Goal: Transaction & Acquisition: Book appointment/travel/reservation

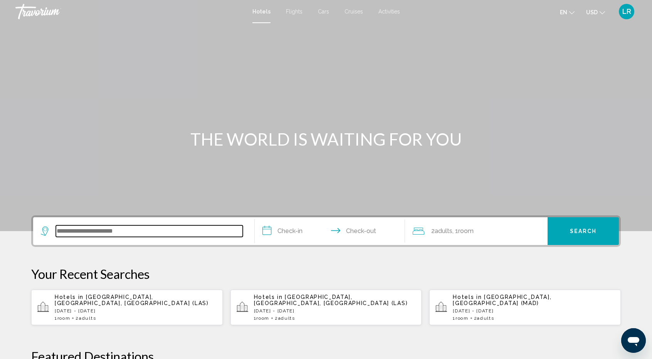
click at [97, 236] on input "Search widget" at bounding box center [149, 231] width 187 height 12
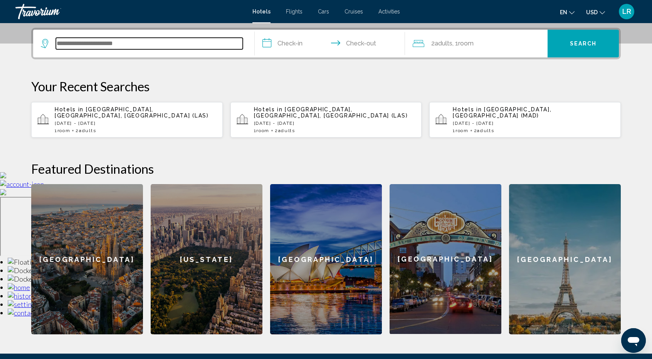
scroll to position [190, 0]
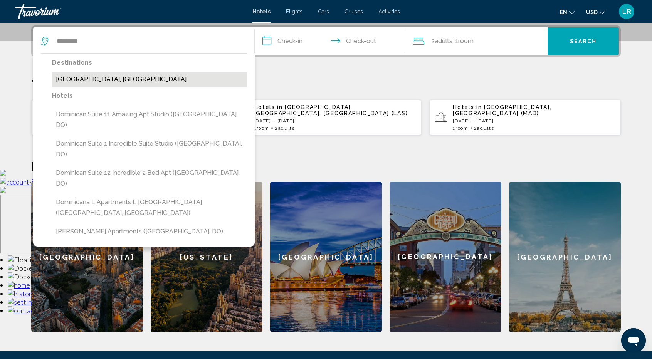
click at [136, 72] on button "[GEOGRAPHIC_DATA], [GEOGRAPHIC_DATA]" at bounding box center [149, 79] width 195 height 15
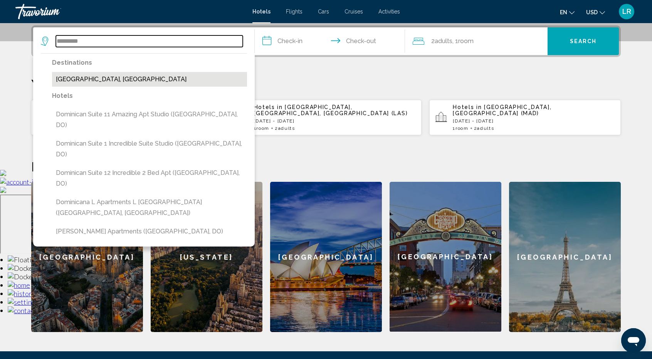
type input "**********"
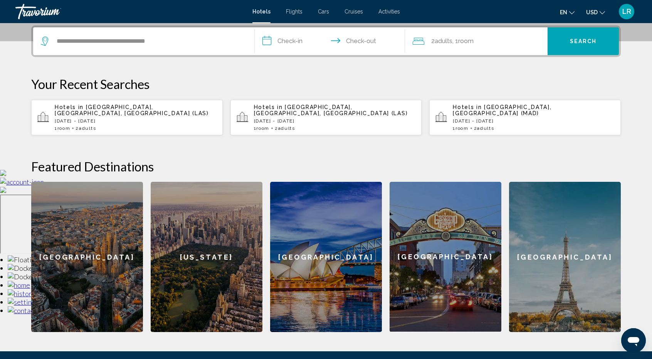
click at [285, 38] on input "**********" at bounding box center [331, 42] width 153 height 30
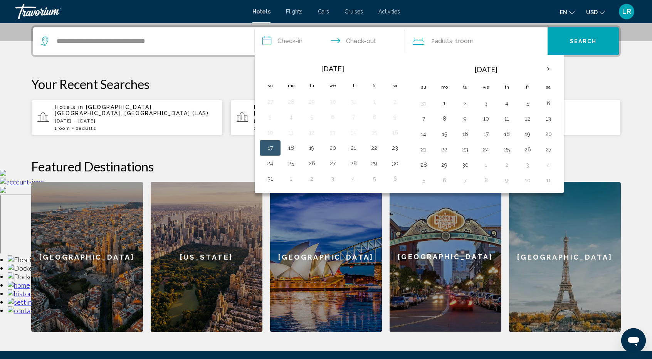
click at [339, 39] on input "**********" at bounding box center [331, 42] width 153 height 30
click at [546, 69] on th "Next month" at bounding box center [548, 68] width 21 height 17
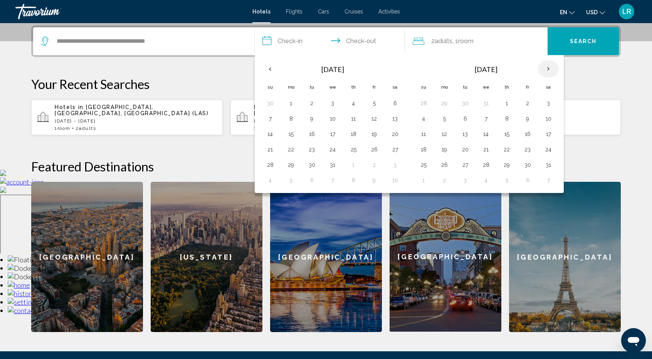
click at [546, 69] on th "Next month" at bounding box center [548, 68] width 21 height 17
click at [545, 69] on th "Next month" at bounding box center [548, 68] width 21 height 17
click at [544, 69] on th "Next month" at bounding box center [548, 68] width 21 height 17
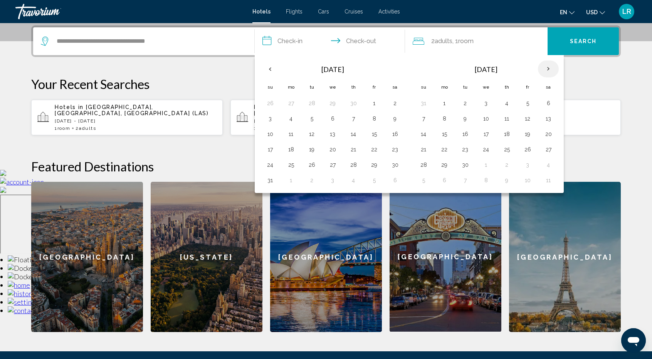
click at [544, 69] on th "Next month" at bounding box center [548, 68] width 21 height 17
click at [290, 132] on button "13" at bounding box center [291, 134] width 12 height 11
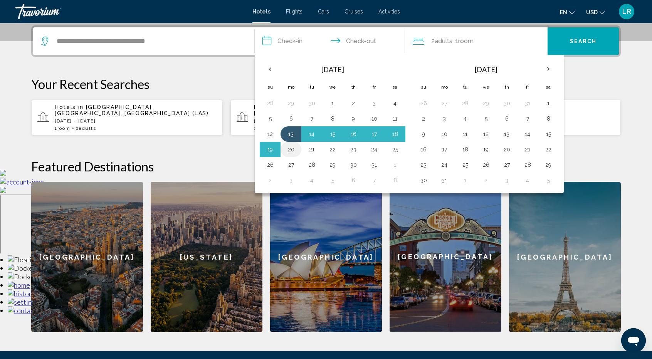
click at [289, 148] on button "20" at bounding box center [291, 149] width 12 height 11
type input "**********"
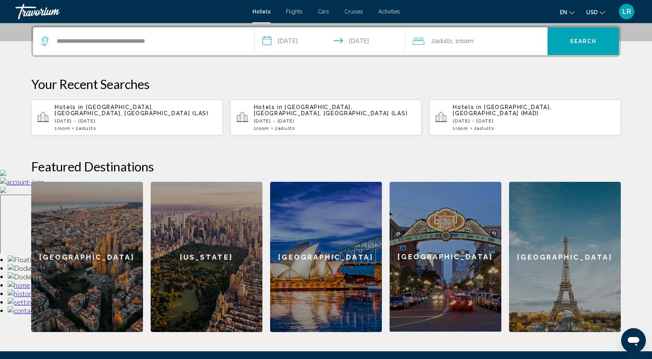
click at [512, 45] on div "2 Adult Adults , 1 Room rooms" at bounding box center [480, 41] width 135 height 11
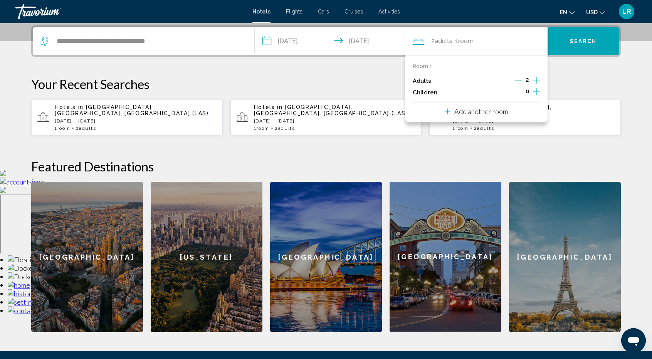
click at [533, 93] on icon "Increment children" at bounding box center [536, 91] width 7 height 9
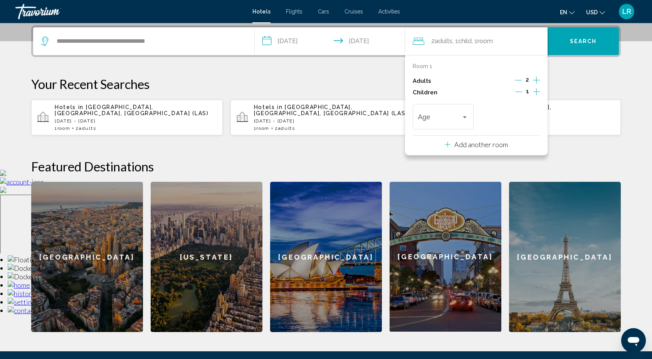
click at [533, 93] on icon "Increment children" at bounding box center [536, 91] width 7 height 9
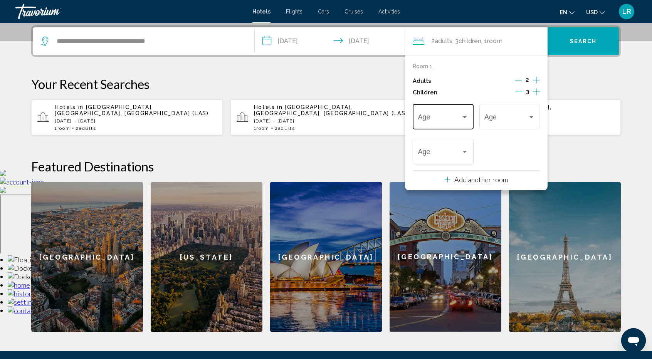
click at [453, 116] on span "Travelers: 2 adults, 3 children" at bounding box center [440, 119] width 44 height 8
drag, startPoint x: 428, startPoint y: 178, endPoint x: 437, endPoint y: 168, distance: 13.6
click at [429, 176] on span "3" at bounding box center [443, 181] width 50 height 21
click at [503, 119] on div "3" at bounding box center [506, 119] width 44 height 8
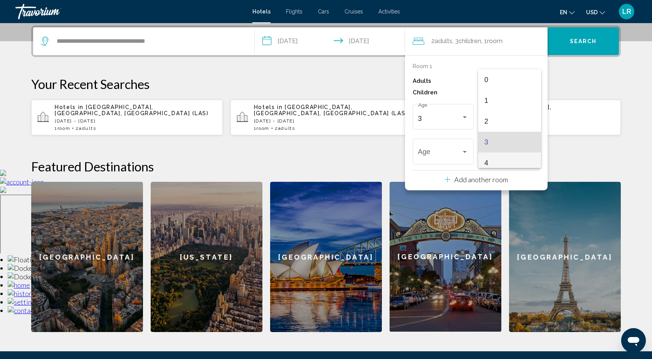
scroll to position [23, 0]
drag, startPoint x: 492, startPoint y: 157, endPoint x: 457, endPoint y: 143, distance: 37.6
click at [491, 155] on span "5" at bounding box center [509, 160] width 50 height 21
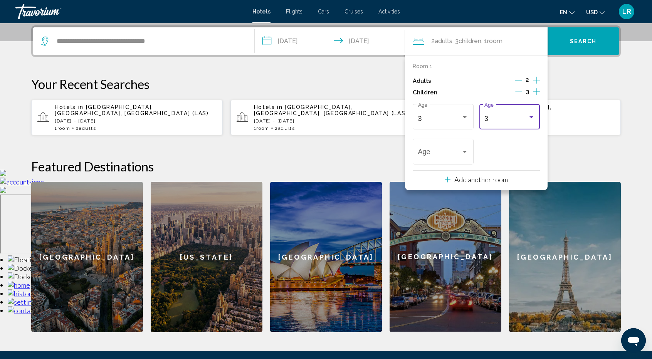
scroll to position [26, 0]
click at [448, 148] on div "5 Age" at bounding box center [443, 150] width 50 height 27
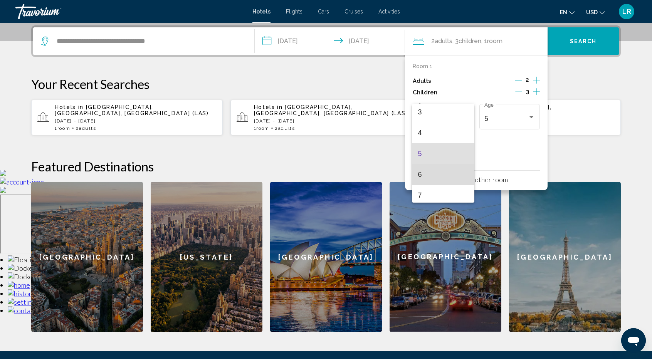
drag, startPoint x: 444, startPoint y: 176, endPoint x: 452, endPoint y: 172, distance: 8.8
click at [446, 175] on span "6" at bounding box center [443, 174] width 50 height 21
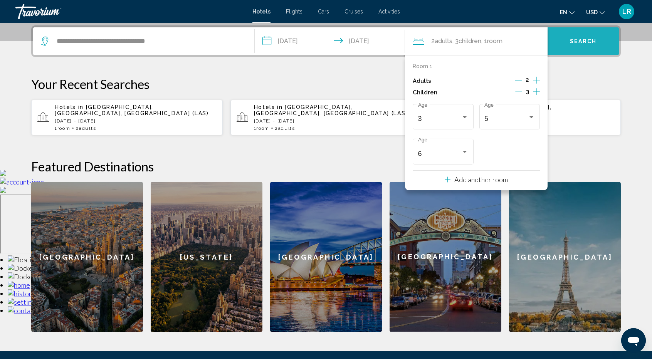
click at [573, 48] on button "Search" at bounding box center [582, 41] width 71 height 28
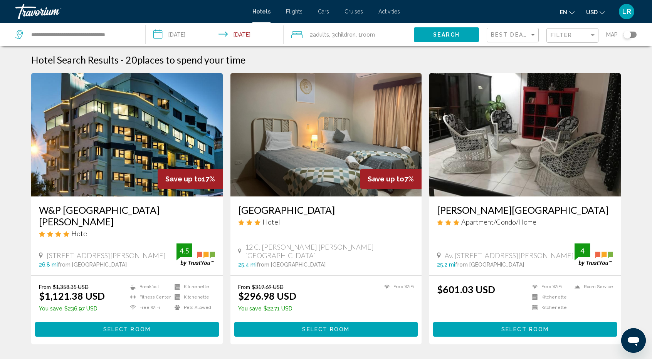
click at [333, 35] on span ", 3 Child Children" at bounding box center [342, 34] width 27 height 11
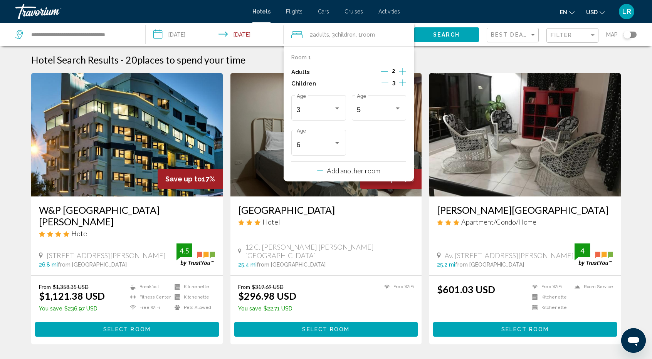
click at [383, 82] on icon "Decrement children" at bounding box center [384, 82] width 7 height 7
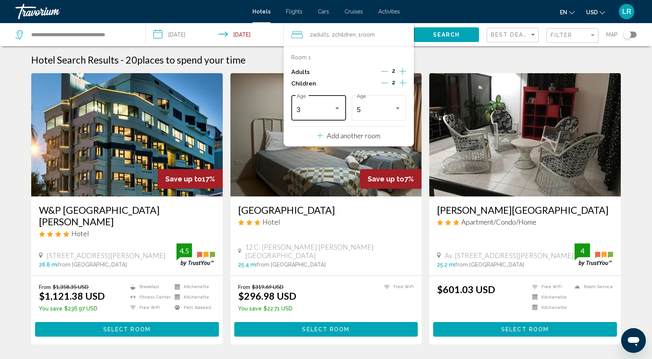
click at [308, 101] on div "3 Age" at bounding box center [319, 106] width 44 height 27
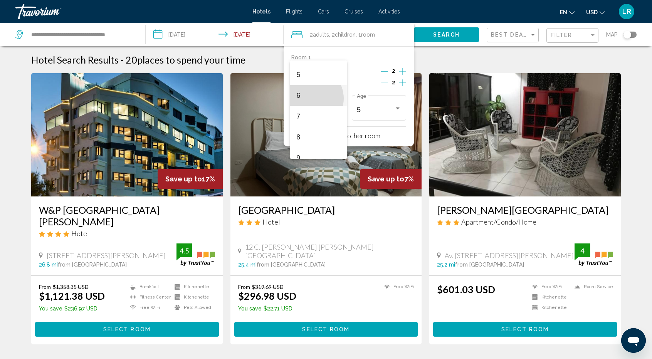
drag, startPoint x: 309, startPoint y: 98, endPoint x: 408, endPoint y: 60, distance: 105.6
click at [309, 98] on span "6" at bounding box center [318, 95] width 44 height 21
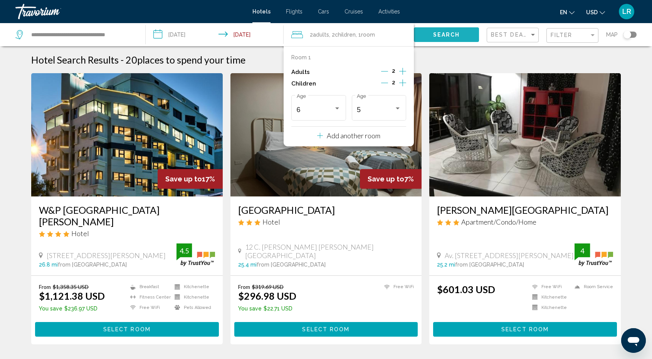
click at [463, 32] on button "Search" at bounding box center [446, 34] width 65 height 14
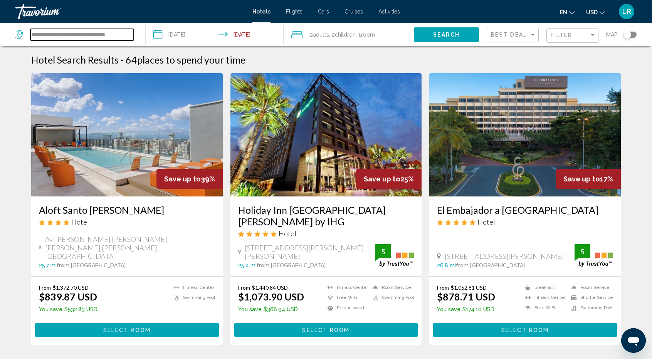
click at [119, 36] on input "**********" at bounding box center [81, 35] width 103 height 12
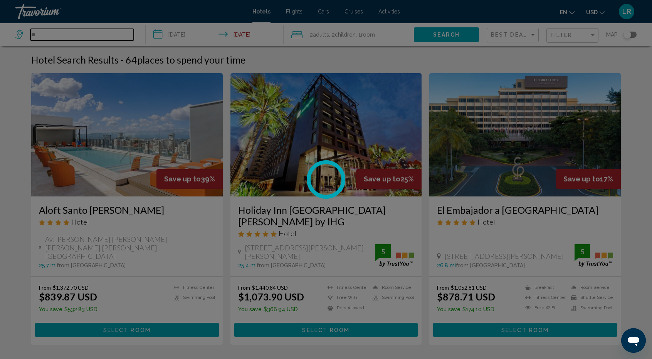
type input "*"
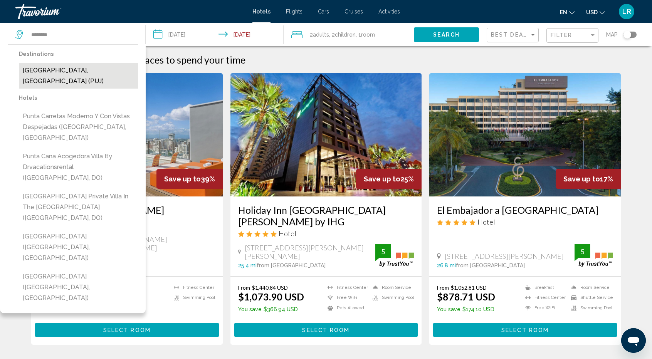
click at [72, 68] on button "[GEOGRAPHIC_DATA], [GEOGRAPHIC_DATA] (PUJ)" at bounding box center [78, 75] width 119 height 25
type input "**********"
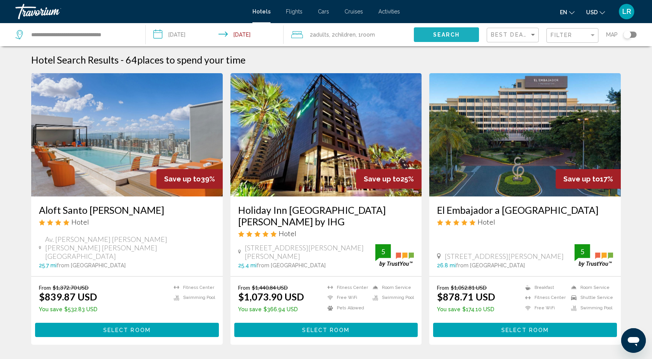
click at [463, 32] on button "Search" at bounding box center [446, 34] width 65 height 14
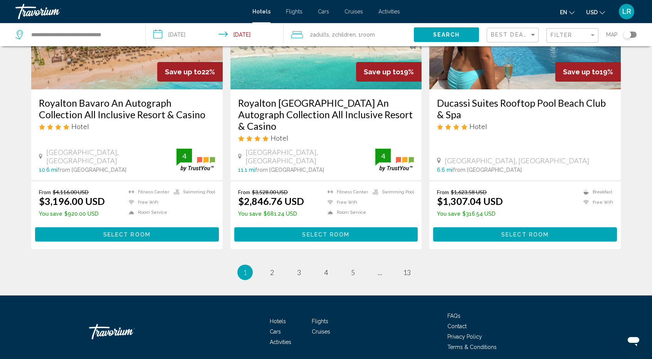
scroll to position [998, 0]
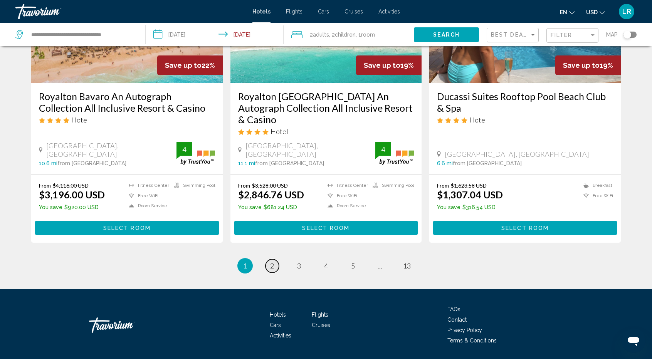
click at [270, 262] on span "2" at bounding box center [272, 266] width 4 height 8
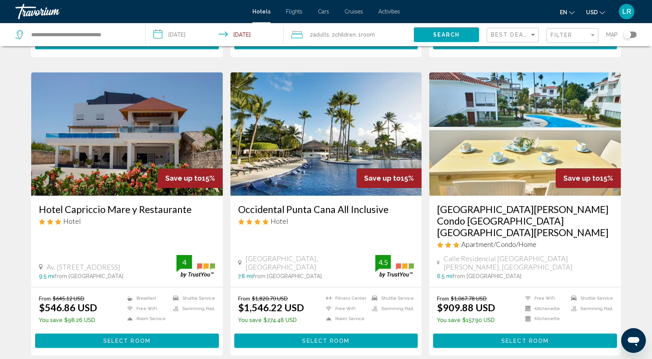
scroll to position [963, 0]
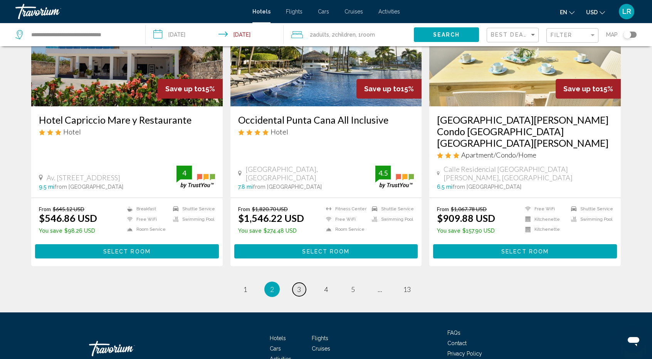
click at [297, 285] on span "3" at bounding box center [299, 289] width 4 height 8
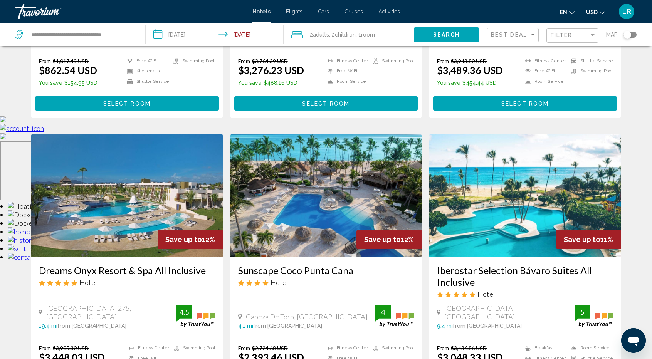
scroll to position [270, 0]
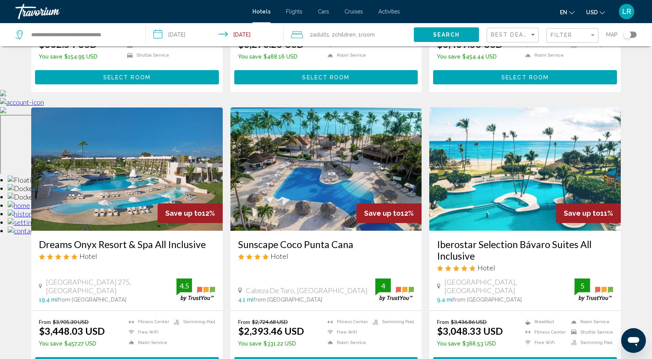
click at [139, 153] on img "Main content" at bounding box center [126, 168] width 191 height 123
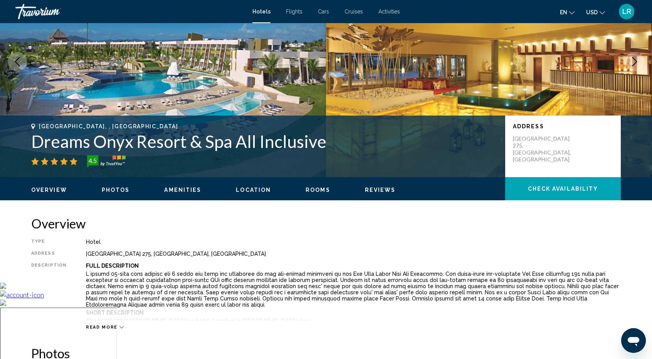
click at [121, 189] on span "Photos" at bounding box center [116, 190] width 28 height 6
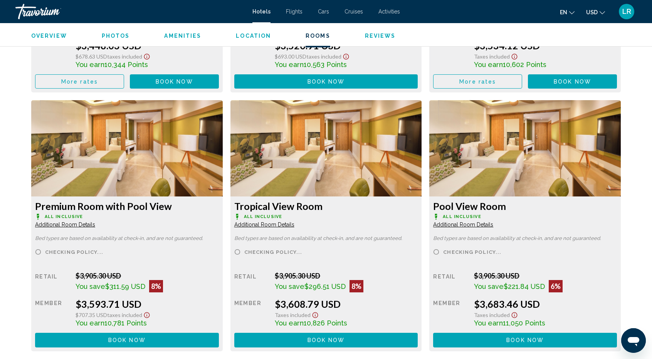
scroll to position [1416, 0]
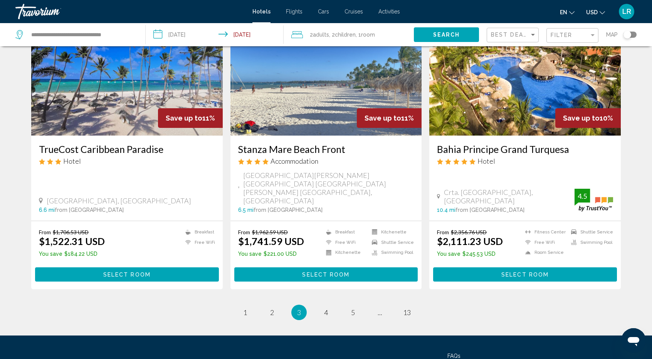
scroll to position [963, 0]
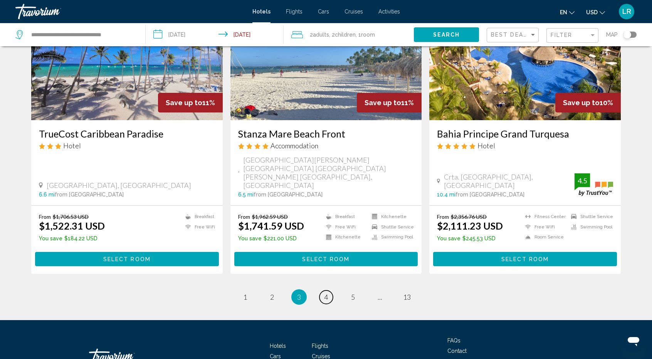
click at [325, 293] on span "4" at bounding box center [326, 297] width 4 height 8
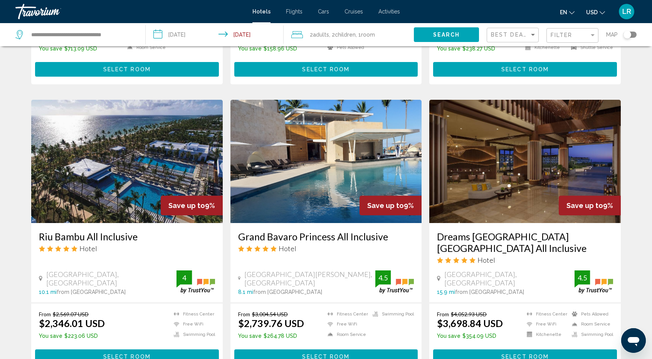
scroll to position [578, 0]
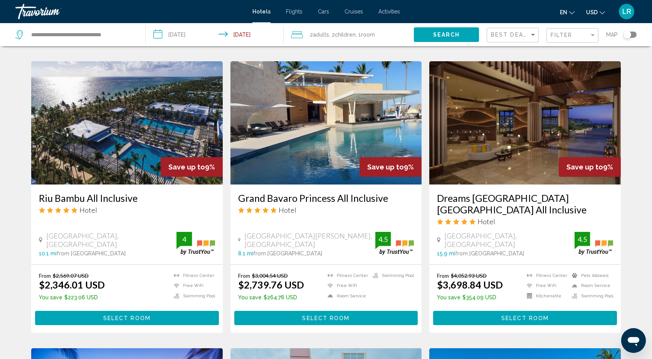
click at [512, 141] on img "Main content" at bounding box center [524, 122] width 191 height 123
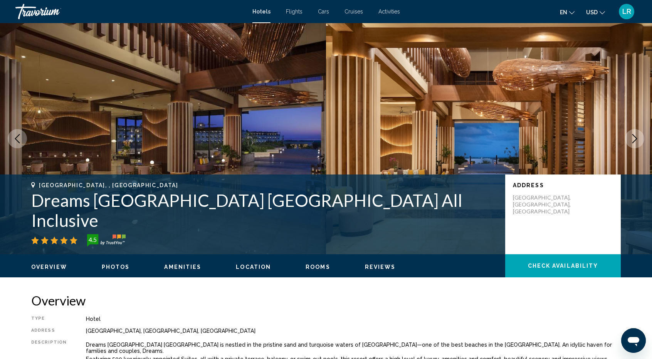
click at [124, 268] on span "Photos" at bounding box center [116, 267] width 28 height 6
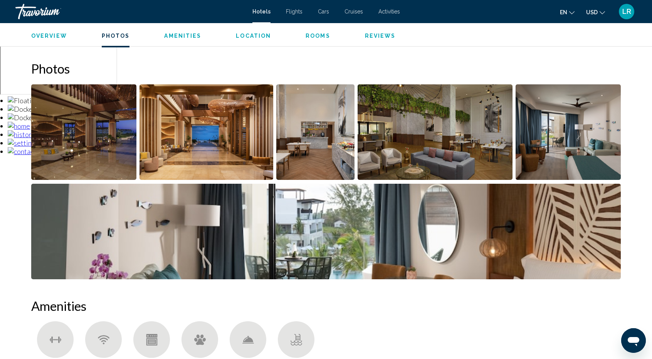
scroll to position [357, 0]
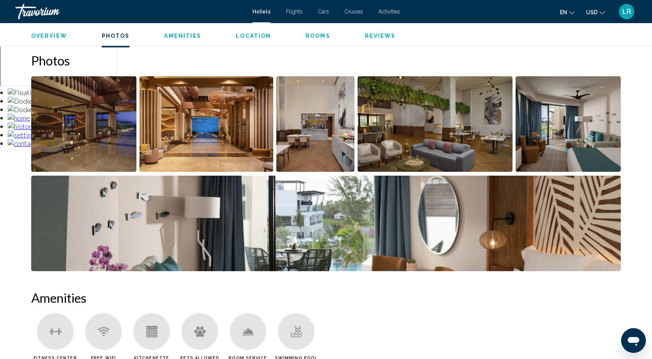
click at [99, 141] on img "Open full-screen image slider" at bounding box center [83, 124] width 105 height 96
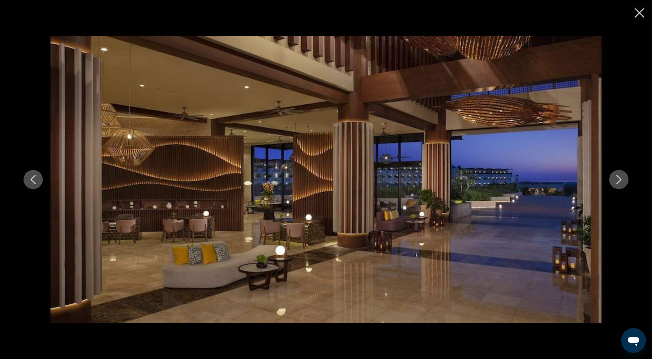
click at [617, 180] on icon "Next image" at bounding box center [618, 179] width 9 height 9
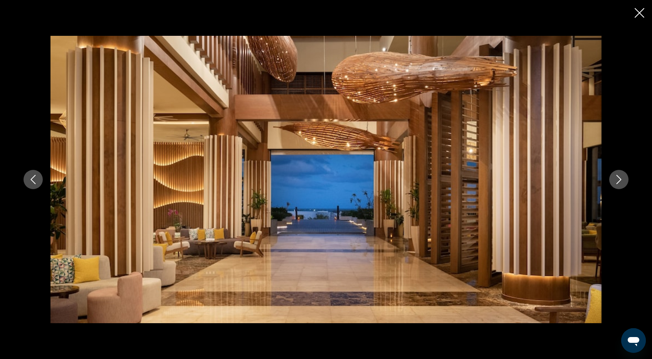
click at [617, 180] on icon "Next image" at bounding box center [618, 179] width 9 height 9
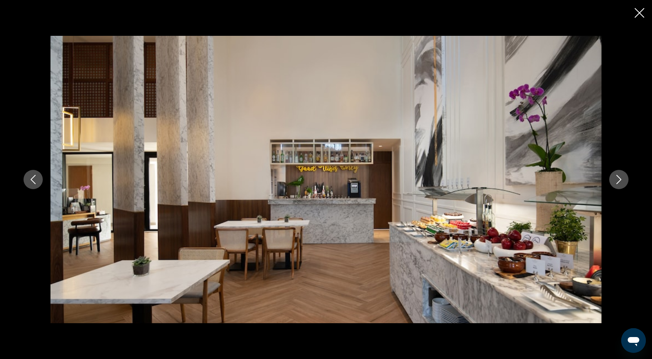
click at [617, 180] on icon "Next image" at bounding box center [618, 179] width 9 height 9
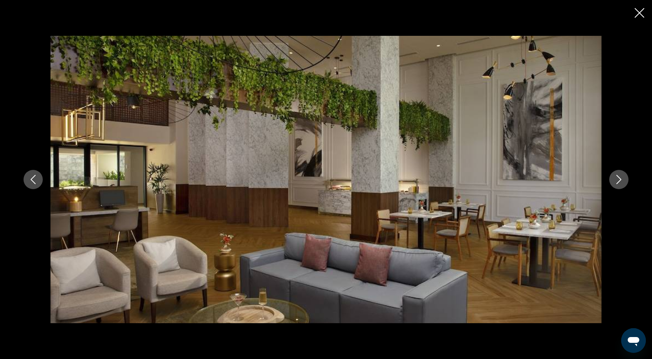
click at [617, 180] on icon "Next image" at bounding box center [618, 179] width 9 height 9
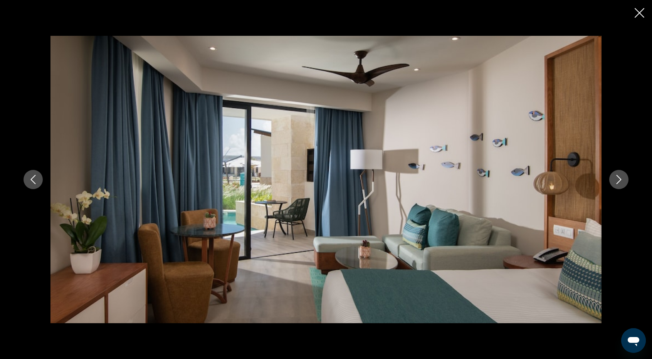
click at [617, 180] on icon "Next image" at bounding box center [618, 179] width 9 height 9
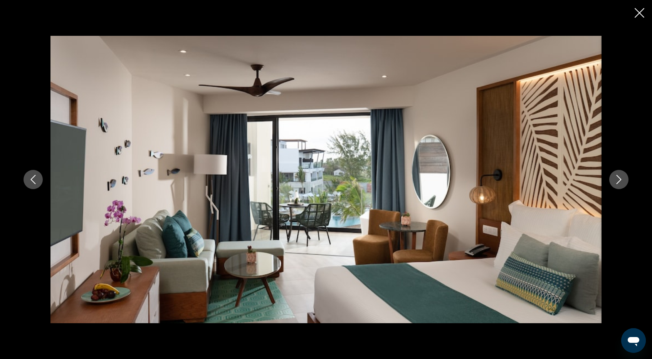
click at [29, 179] on icon "Previous image" at bounding box center [33, 179] width 9 height 9
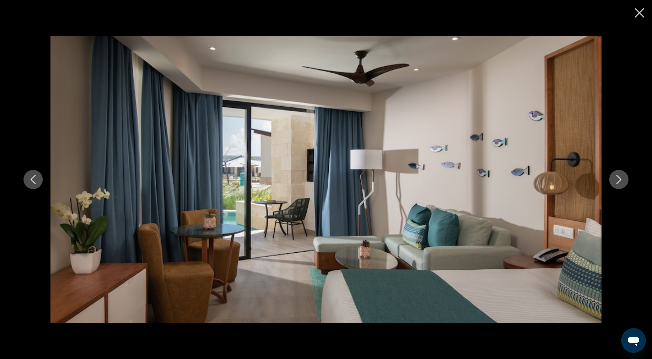
click at [622, 180] on icon "Next image" at bounding box center [618, 179] width 9 height 9
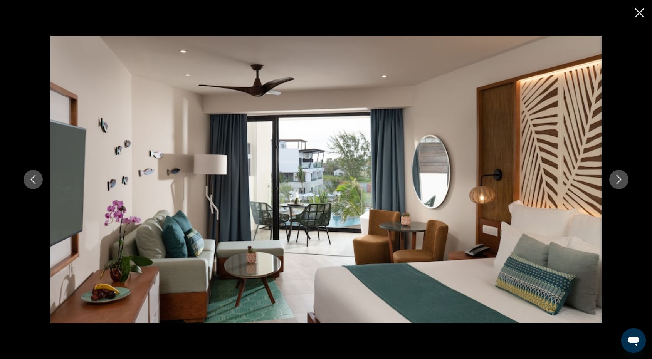
click at [622, 180] on icon "Next image" at bounding box center [618, 179] width 9 height 9
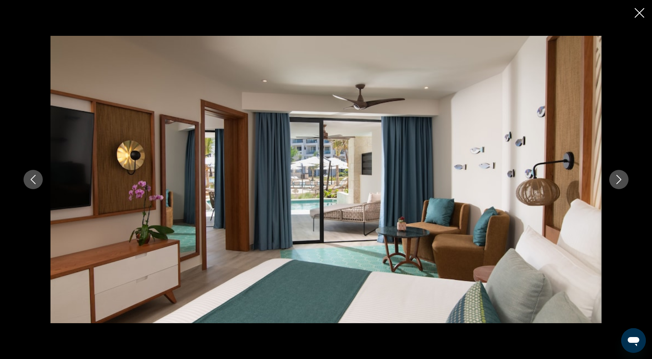
click at [622, 180] on icon "Next image" at bounding box center [618, 179] width 9 height 9
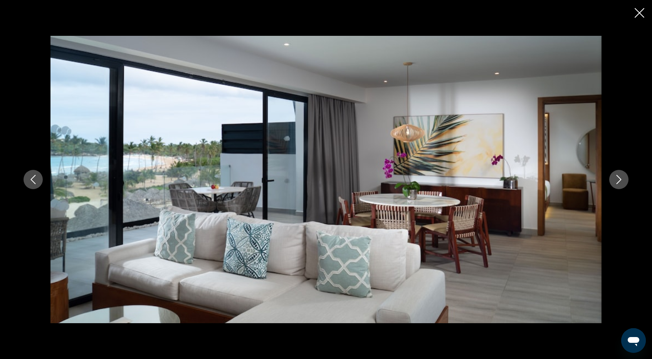
click at [622, 180] on icon "Next image" at bounding box center [618, 179] width 9 height 9
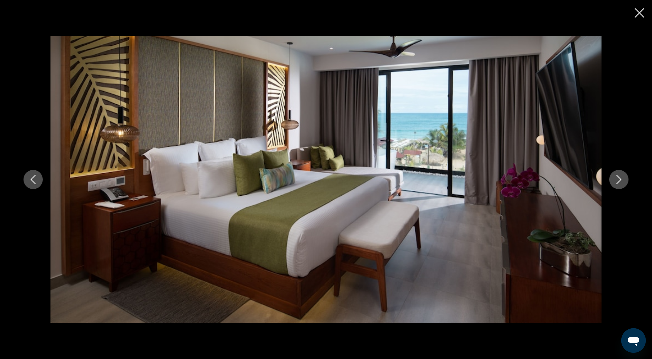
click at [622, 180] on icon "Next image" at bounding box center [618, 179] width 9 height 9
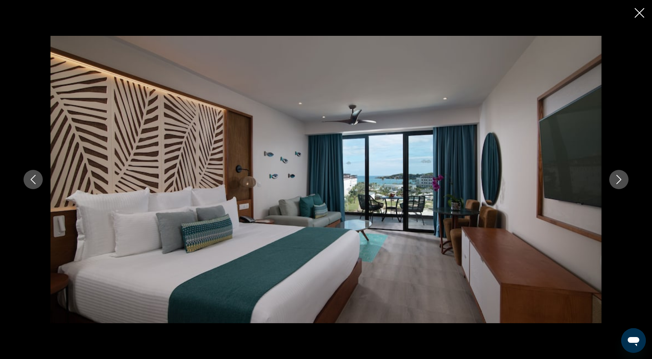
click at [622, 180] on icon "Next image" at bounding box center [618, 179] width 9 height 9
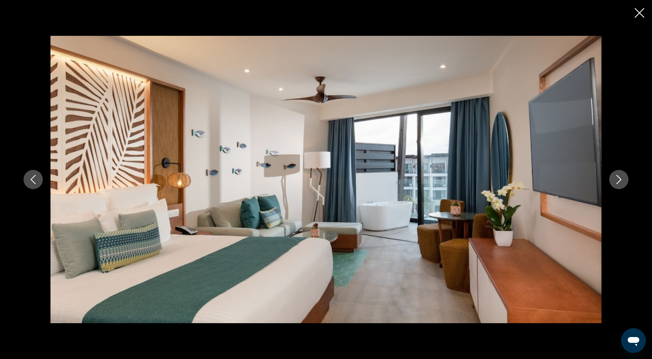
click at [622, 180] on icon "Next image" at bounding box center [618, 179] width 9 height 9
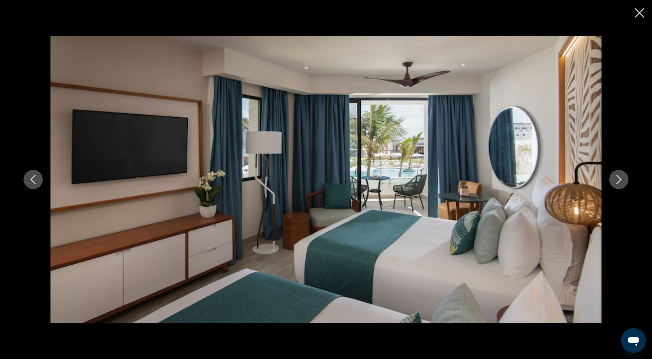
click at [622, 180] on icon "Next image" at bounding box center [618, 179] width 9 height 9
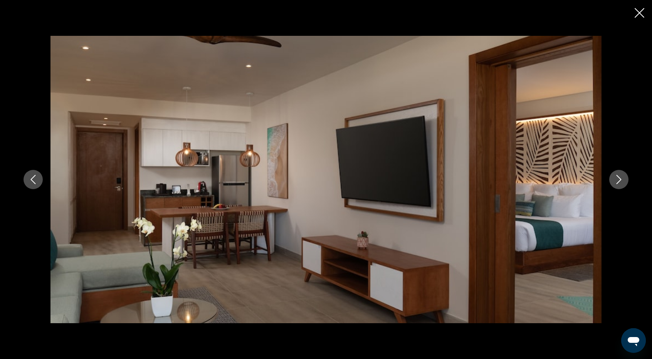
click at [622, 179] on icon "Next image" at bounding box center [618, 179] width 9 height 9
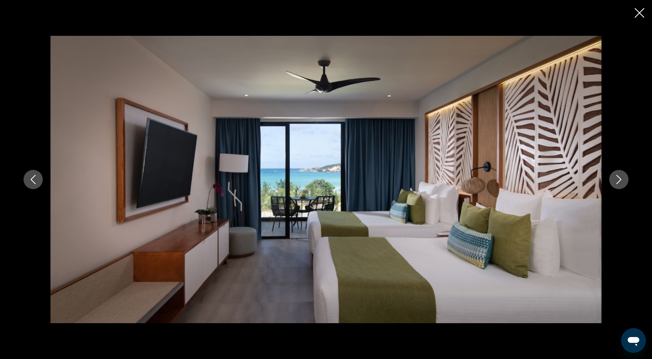
click at [622, 179] on icon "Next image" at bounding box center [618, 179] width 9 height 9
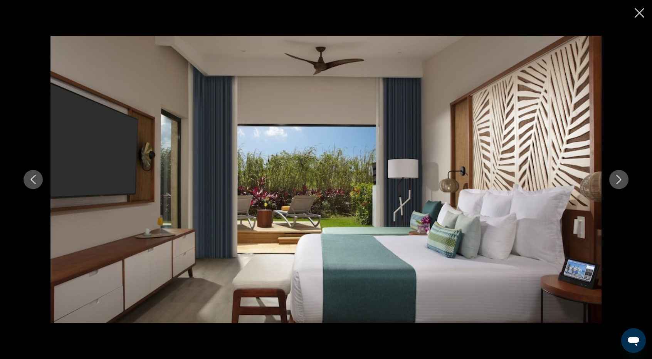
click at [622, 179] on icon "Next image" at bounding box center [618, 179] width 9 height 9
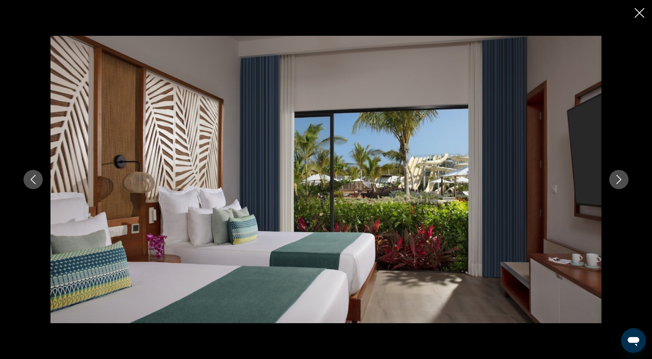
click at [622, 179] on icon "Next image" at bounding box center [618, 179] width 9 height 9
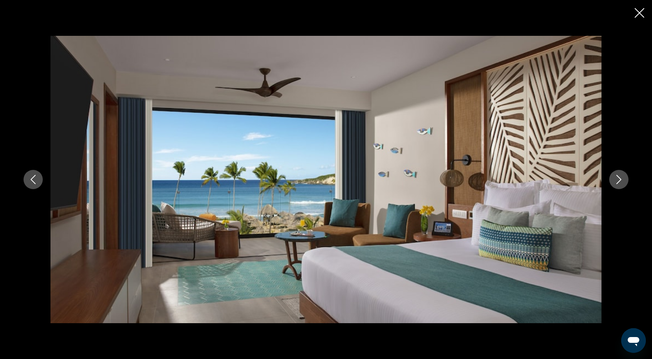
click at [622, 179] on icon "Next image" at bounding box center [618, 179] width 9 height 9
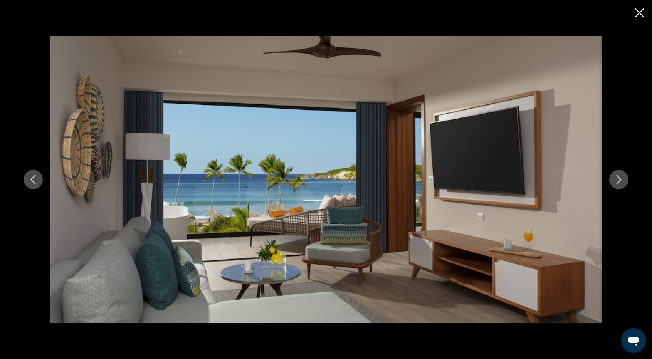
click at [622, 179] on icon "Next image" at bounding box center [618, 179] width 9 height 9
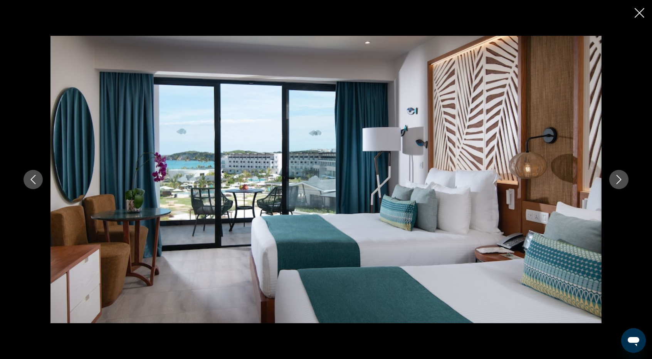
click at [623, 179] on icon "Next image" at bounding box center [618, 179] width 9 height 9
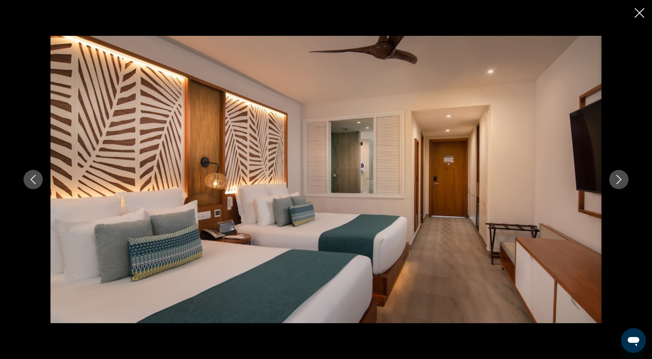
click at [621, 181] on icon "Next image" at bounding box center [618, 179] width 9 height 9
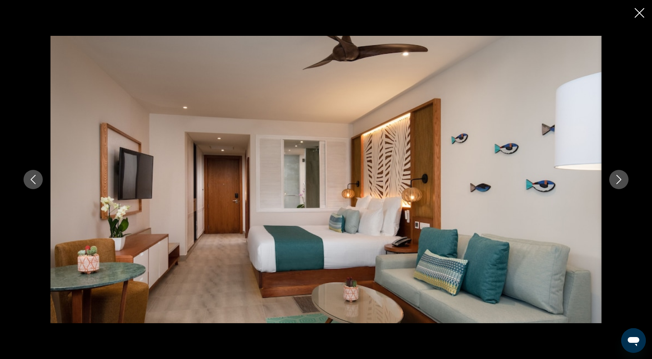
click at [621, 181] on icon "Next image" at bounding box center [618, 179] width 9 height 9
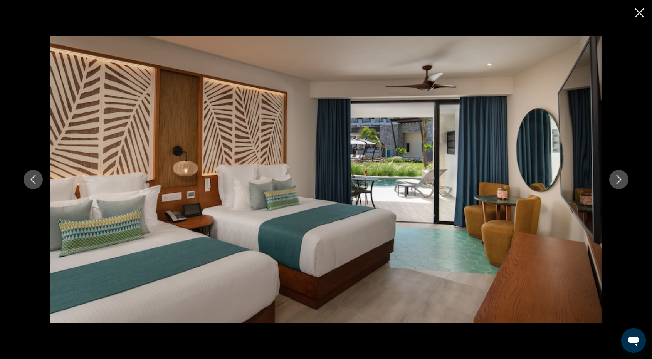
click at [621, 181] on icon "Next image" at bounding box center [618, 179] width 9 height 9
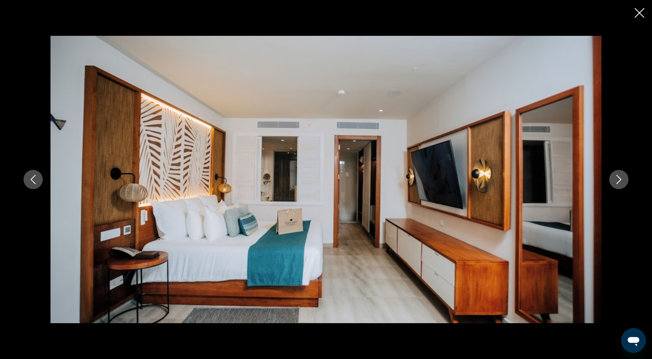
click at [621, 181] on icon "Next image" at bounding box center [618, 179] width 9 height 9
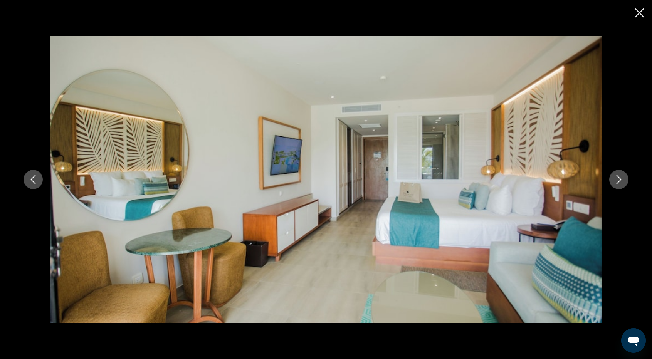
click at [621, 181] on icon "Next image" at bounding box center [618, 179] width 9 height 9
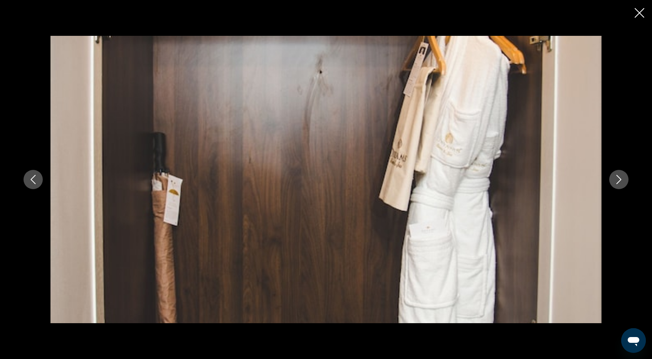
click at [621, 181] on icon "Next image" at bounding box center [618, 179] width 9 height 9
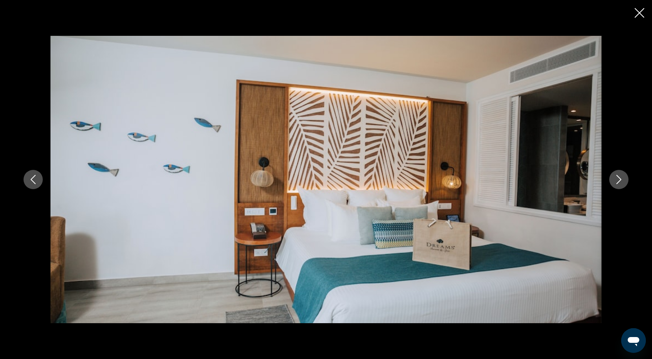
click at [621, 181] on icon "Next image" at bounding box center [618, 179] width 9 height 9
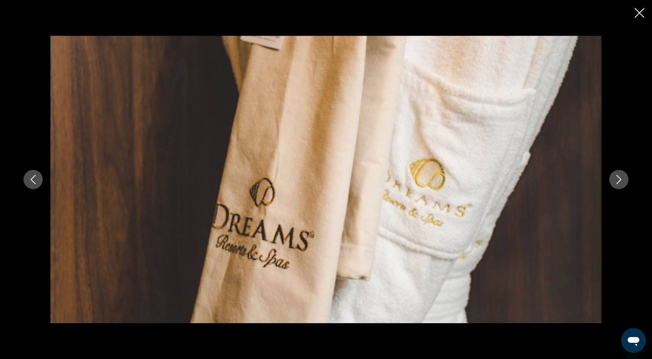
click at [621, 181] on icon "Next image" at bounding box center [618, 179] width 9 height 9
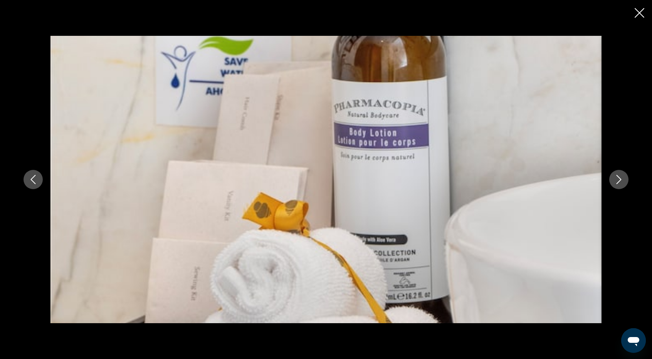
click at [621, 181] on icon "Next image" at bounding box center [618, 179] width 9 height 9
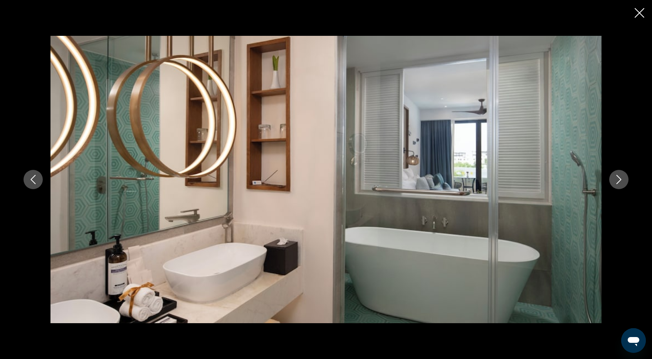
click at [621, 181] on icon "Next image" at bounding box center [618, 179] width 9 height 9
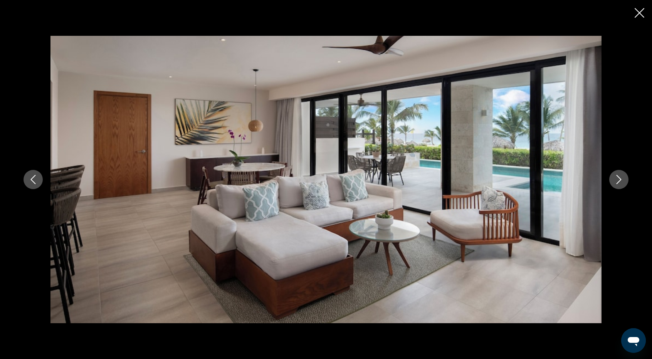
click at [621, 181] on icon "Next image" at bounding box center [618, 179] width 9 height 9
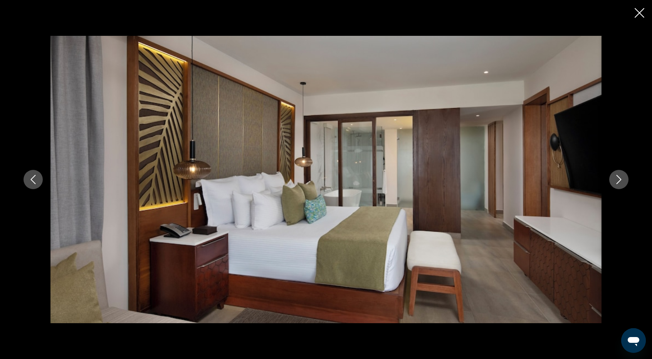
click at [621, 181] on icon "Next image" at bounding box center [618, 179] width 9 height 9
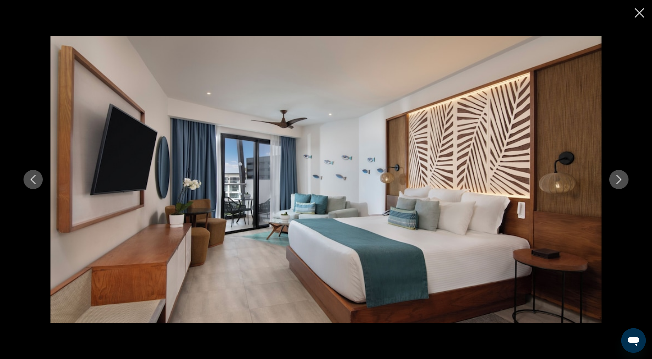
click at [621, 181] on icon "Next image" at bounding box center [618, 179] width 9 height 9
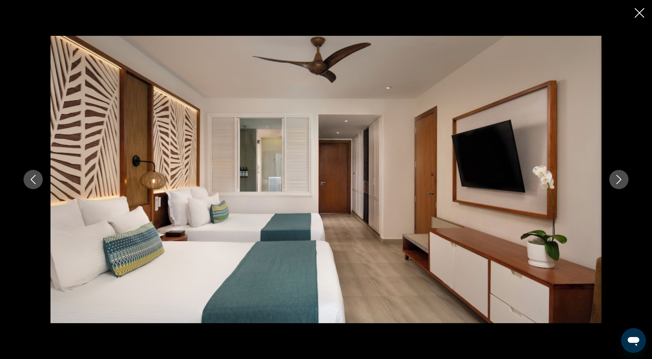
click at [621, 181] on icon "Next image" at bounding box center [618, 179] width 9 height 9
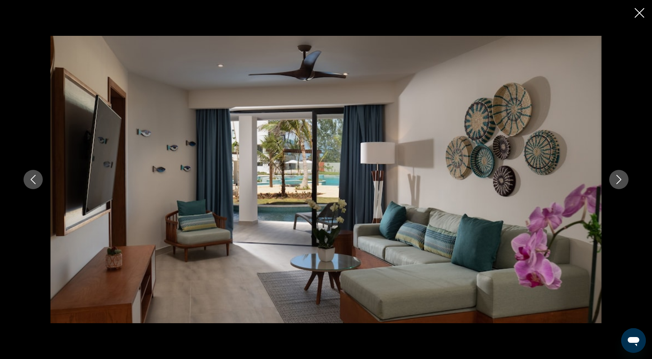
click at [621, 181] on icon "Next image" at bounding box center [618, 179] width 9 height 9
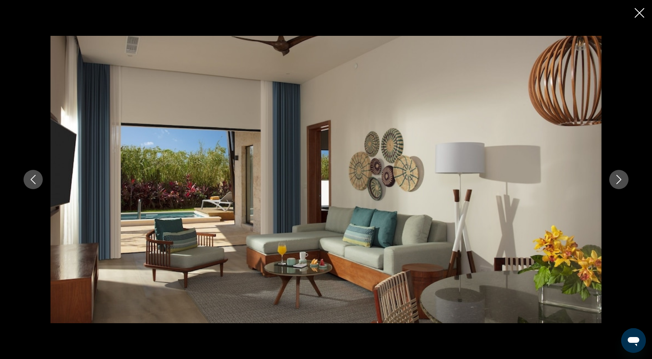
click at [621, 181] on icon "Next image" at bounding box center [618, 179] width 9 height 9
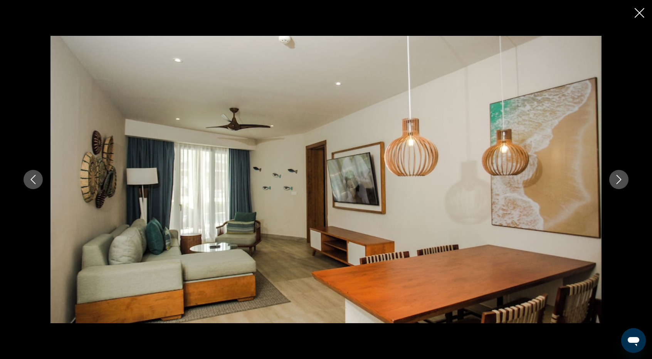
click at [621, 181] on icon "Next image" at bounding box center [618, 179] width 9 height 9
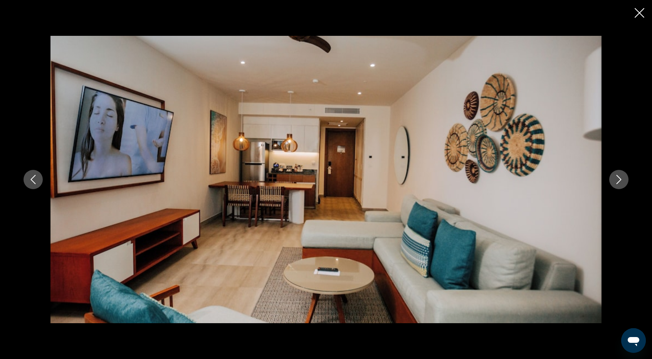
click at [621, 181] on icon "Next image" at bounding box center [618, 179] width 9 height 9
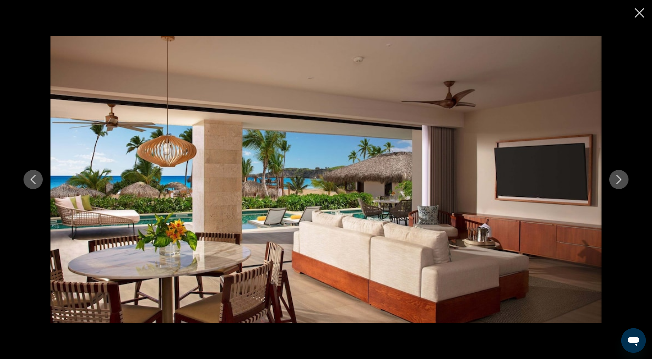
click at [621, 181] on icon "Next image" at bounding box center [618, 179] width 9 height 9
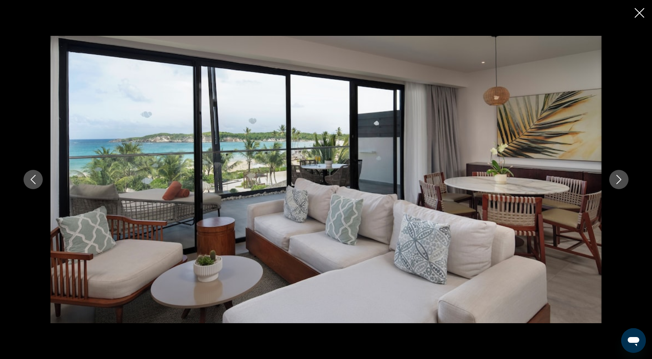
click at [621, 181] on icon "Next image" at bounding box center [618, 179] width 9 height 9
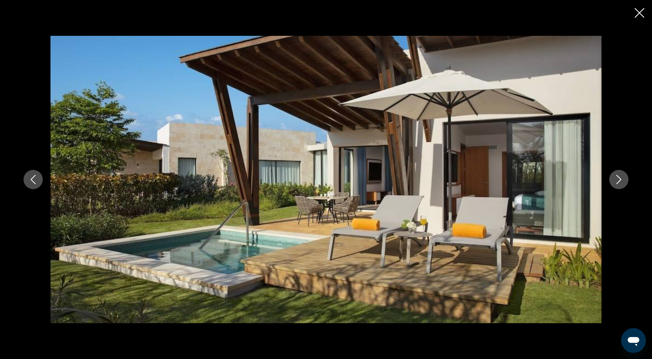
click at [621, 181] on icon "Next image" at bounding box center [618, 179] width 9 height 9
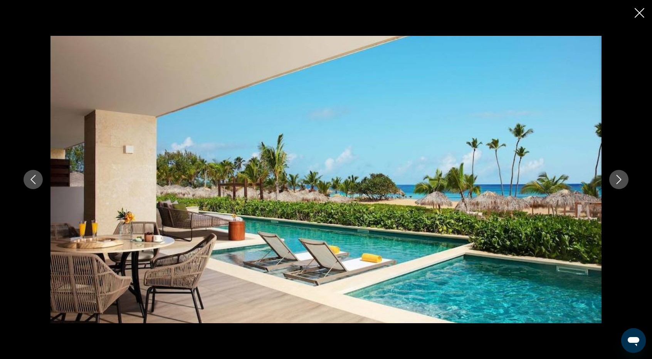
click at [621, 181] on icon "Next image" at bounding box center [618, 179] width 9 height 9
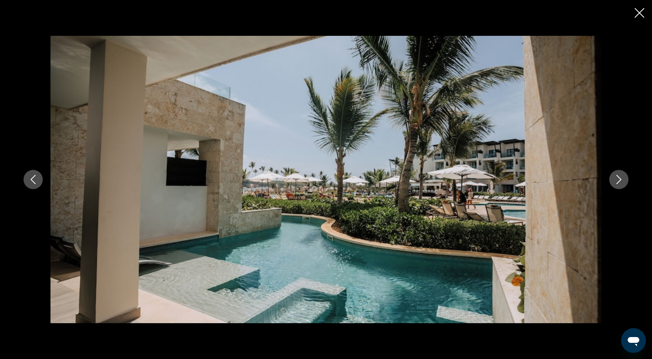
click at [621, 181] on icon "Next image" at bounding box center [618, 179] width 9 height 9
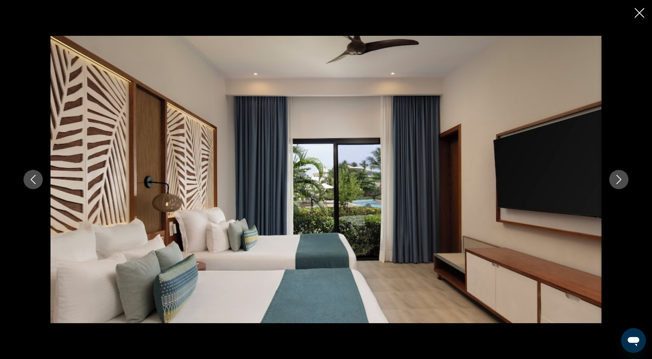
click at [621, 181] on icon "Next image" at bounding box center [618, 179] width 9 height 9
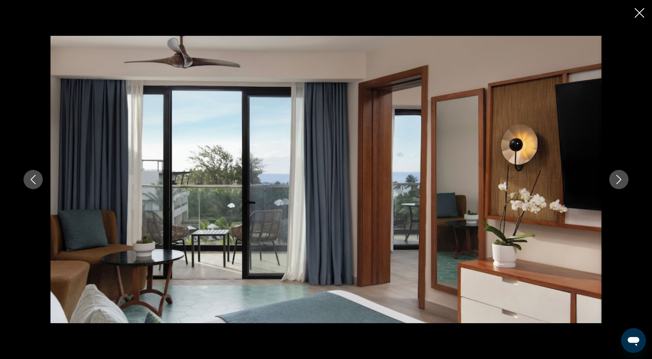
click at [621, 181] on icon "Next image" at bounding box center [618, 179] width 9 height 9
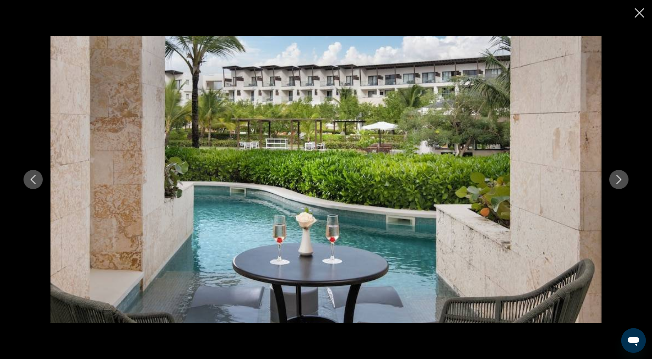
click at [621, 181] on icon "Next image" at bounding box center [618, 179] width 9 height 9
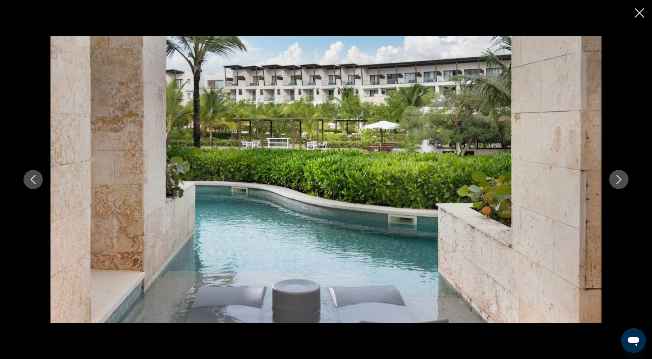
click at [621, 181] on icon "Next image" at bounding box center [618, 179] width 9 height 9
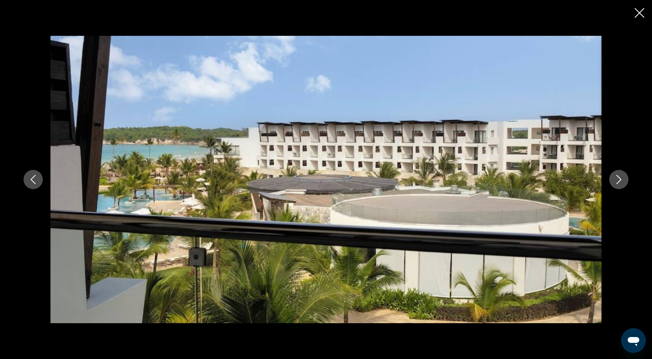
click at [620, 180] on icon "Next image" at bounding box center [618, 179] width 9 height 9
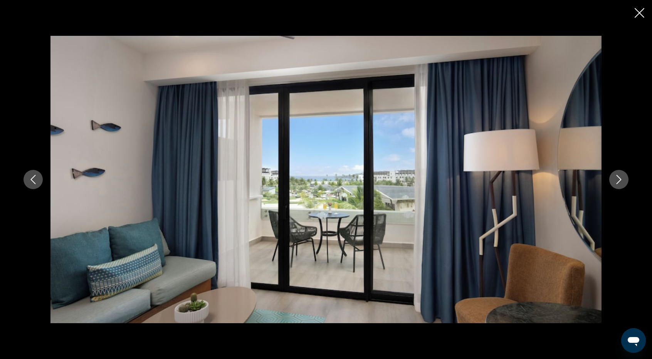
click at [620, 180] on icon "Next image" at bounding box center [618, 179] width 9 height 9
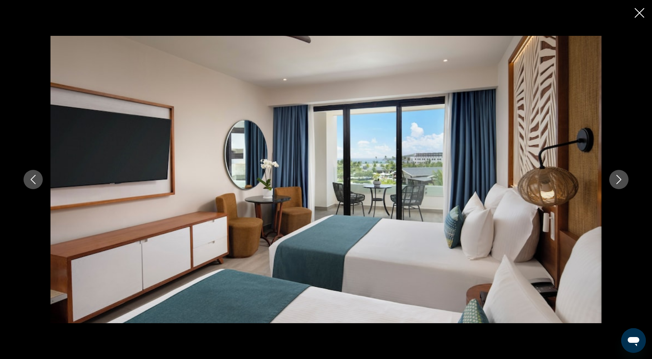
click at [620, 180] on icon "Next image" at bounding box center [618, 179] width 9 height 9
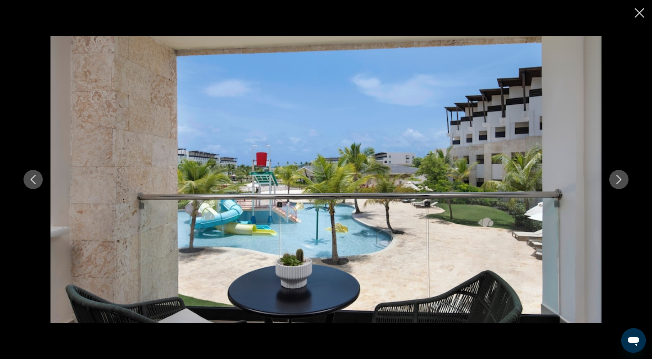
click at [620, 180] on icon "Next image" at bounding box center [618, 179] width 9 height 9
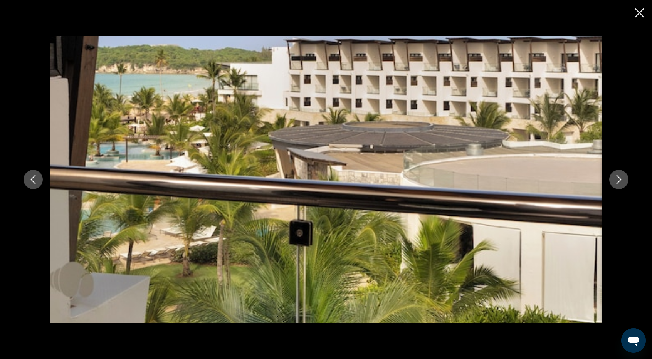
click at [35, 176] on icon "Previous image" at bounding box center [33, 179] width 9 height 9
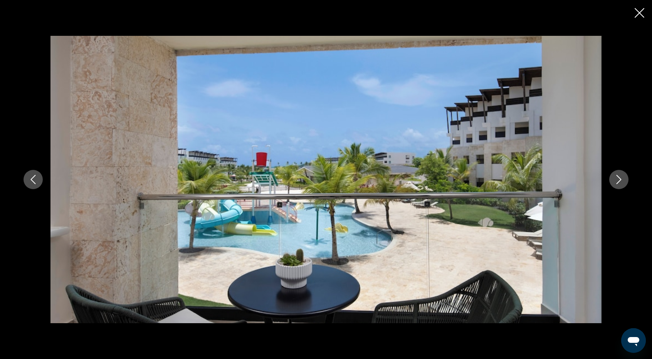
click at [615, 175] on icon "Next image" at bounding box center [618, 179] width 9 height 9
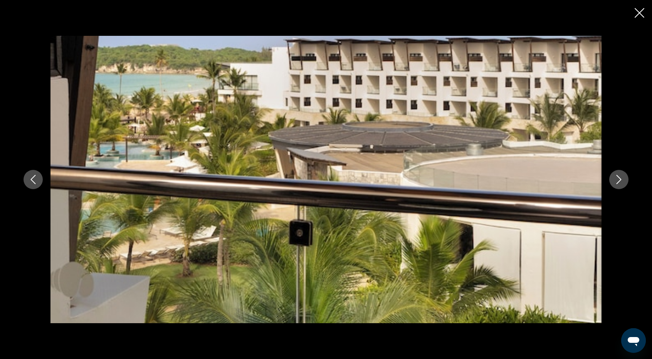
click at [615, 175] on icon "Next image" at bounding box center [618, 179] width 9 height 9
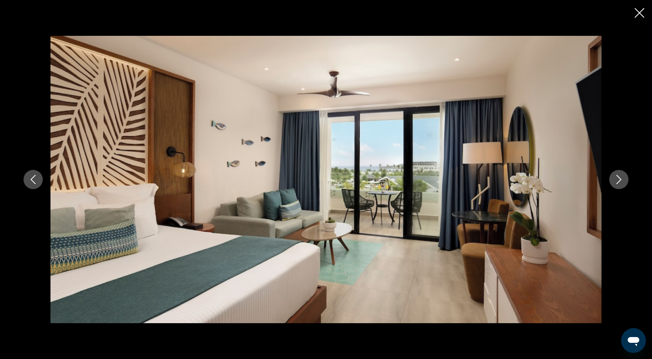
click at [615, 174] on button "Next image" at bounding box center [618, 179] width 19 height 19
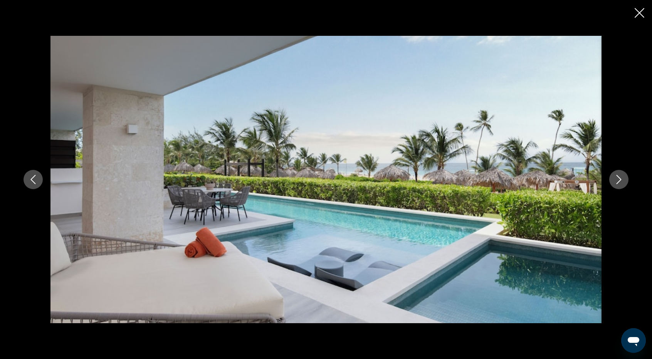
click at [615, 180] on icon "Next image" at bounding box center [618, 179] width 9 height 9
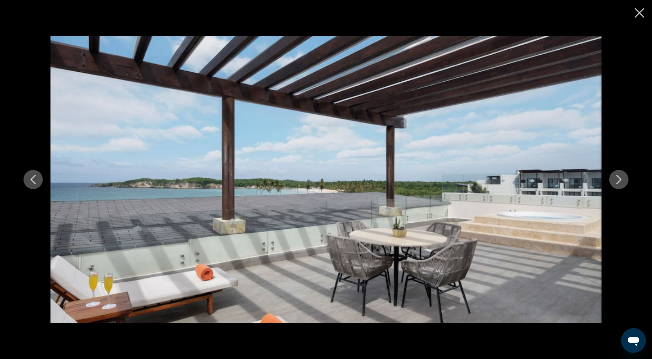
click at [615, 180] on icon "Next image" at bounding box center [618, 179] width 9 height 9
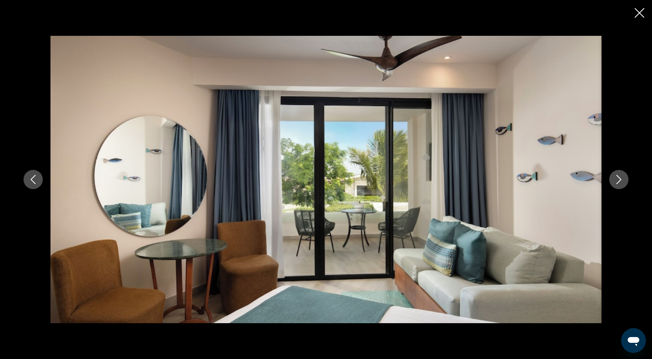
click at [615, 180] on icon "Next image" at bounding box center [618, 179] width 9 height 9
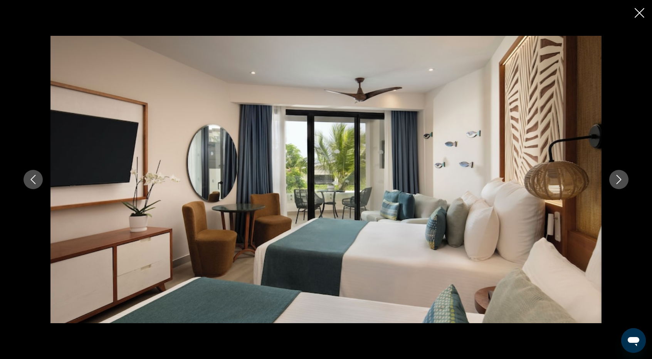
click at [615, 180] on icon "Next image" at bounding box center [618, 179] width 9 height 9
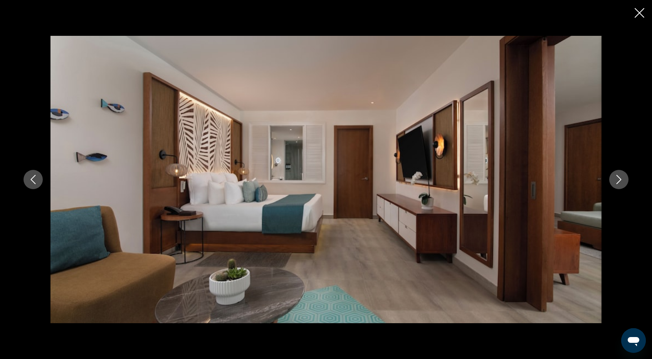
click at [615, 180] on icon "Next image" at bounding box center [618, 179] width 9 height 9
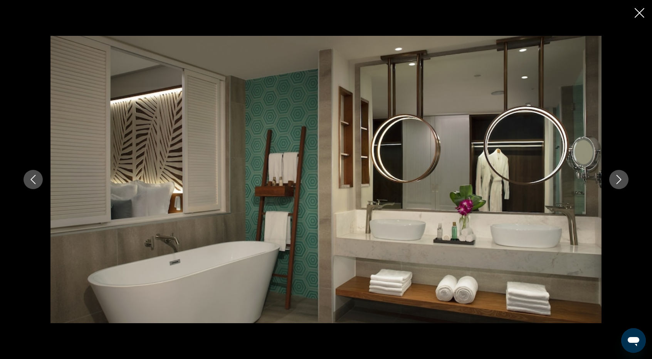
click at [615, 180] on icon "Next image" at bounding box center [618, 179] width 9 height 9
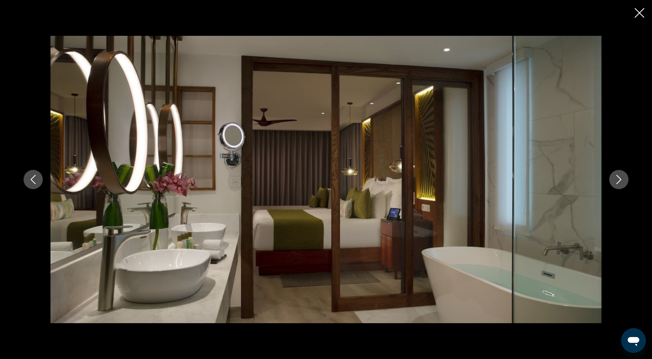
click at [615, 180] on icon "Next image" at bounding box center [618, 179] width 9 height 9
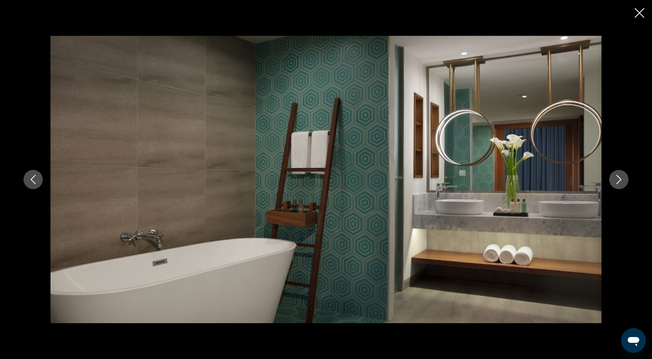
click at [615, 180] on icon "Next image" at bounding box center [618, 179] width 9 height 9
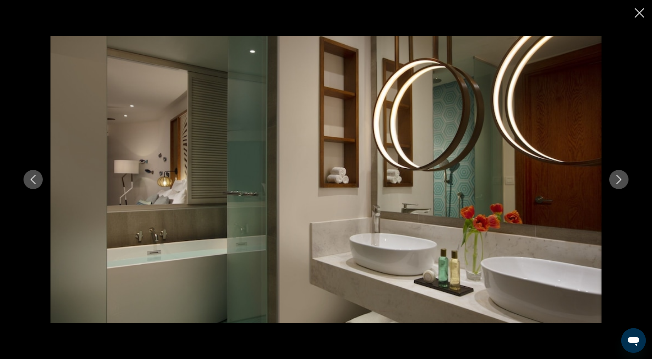
click at [615, 180] on icon "Next image" at bounding box center [618, 179] width 9 height 9
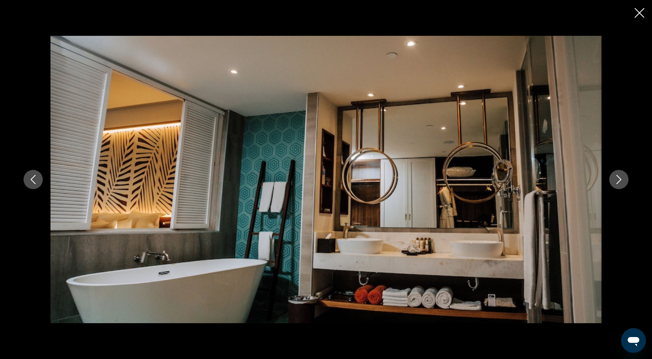
click at [615, 180] on icon "Next image" at bounding box center [618, 179] width 9 height 9
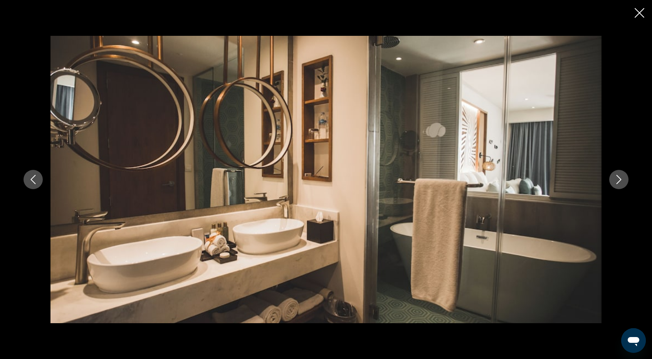
click at [615, 180] on icon "Next image" at bounding box center [618, 179] width 9 height 9
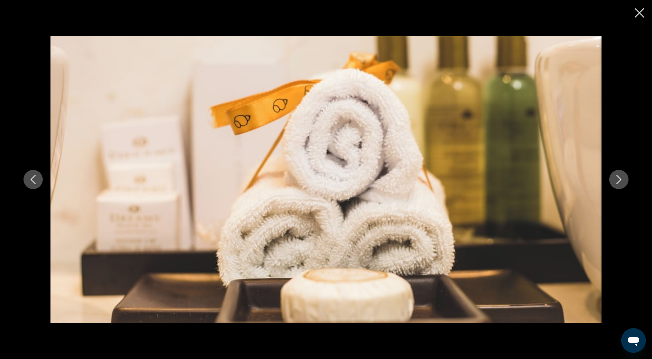
click at [615, 180] on icon "Next image" at bounding box center [618, 179] width 9 height 9
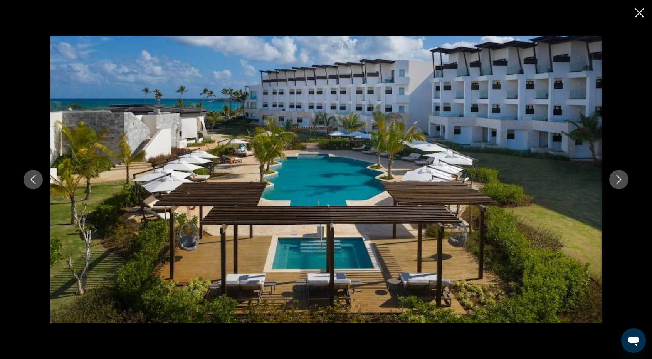
click at [615, 180] on icon "Next image" at bounding box center [618, 179] width 9 height 9
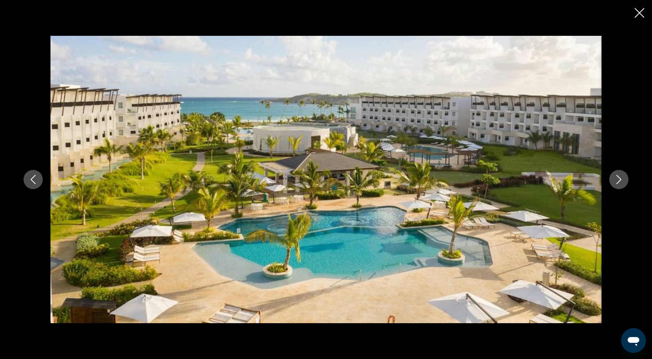
click at [615, 180] on icon "Next image" at bounding box center [618, 179] width 9 height 9
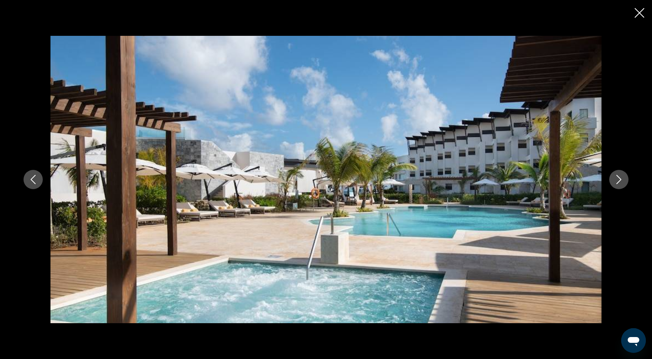
click at [615, 180] on icon "Next image" at bounding box center [618, 179] width 9 height 9
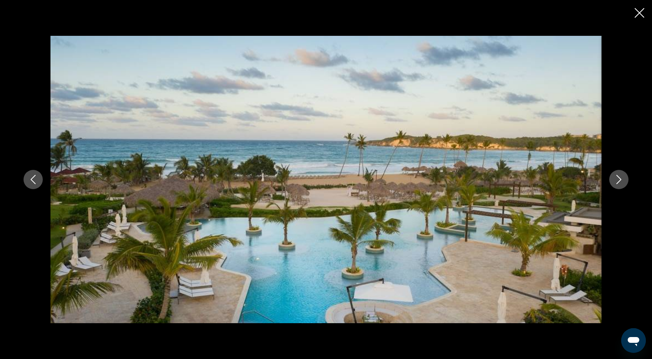
click at [615, 180] on icon "Next image" at bounding box center [618, 179] width 9 height 9
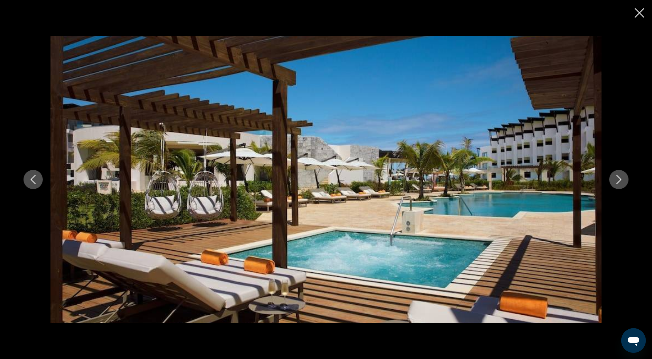
click at [615, 180] on icon "Next image" at bounding box center [618, 179] width 9 height 9
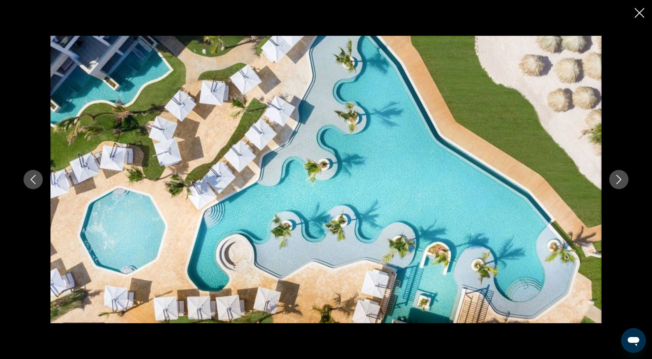
click at [615, 180] on icon "Next image" at bounding box center [618, 179] width 9 height 9
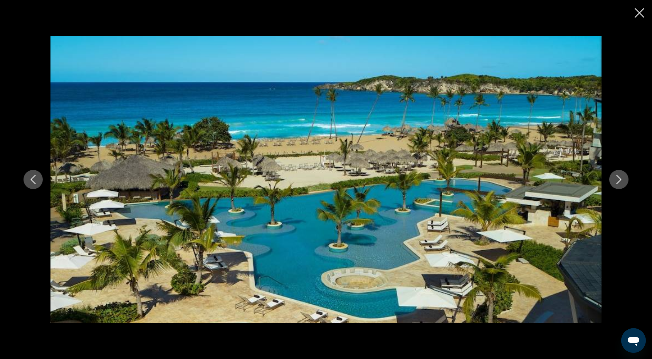
click at [615, 180] on icon "Next image" at bounding box center [618, 179] width 9 height 9
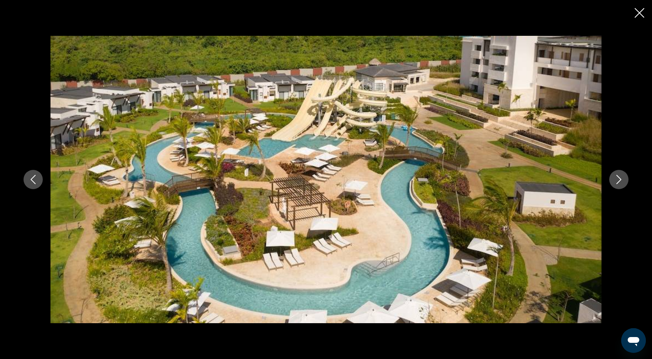
click at [615, 180] on icon "Next image" at bounding box center [618, 179] width 9 height 9
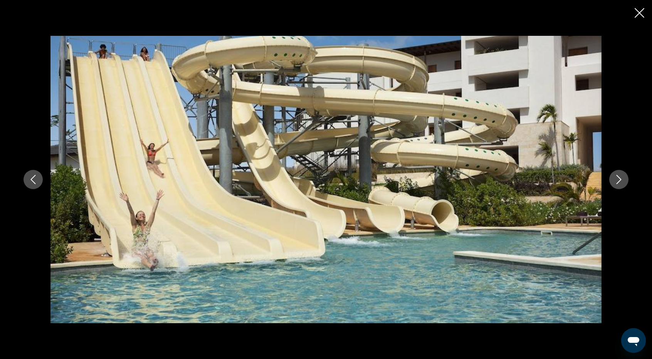
click at [615, 180] on icon "Next image" at bounding box center [618, 179] width 9 height 9
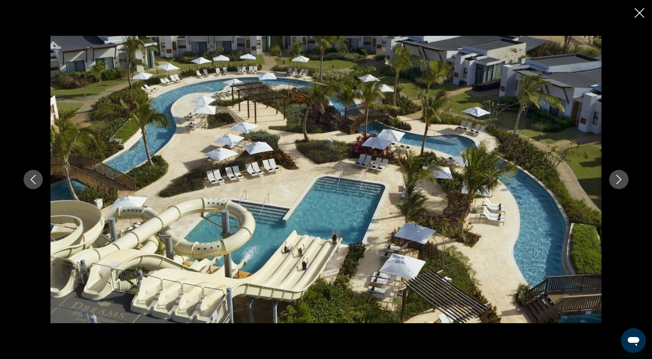
click at [615, 180] on icon "Next image" at bounding box center [618, 179] width 9 height 9
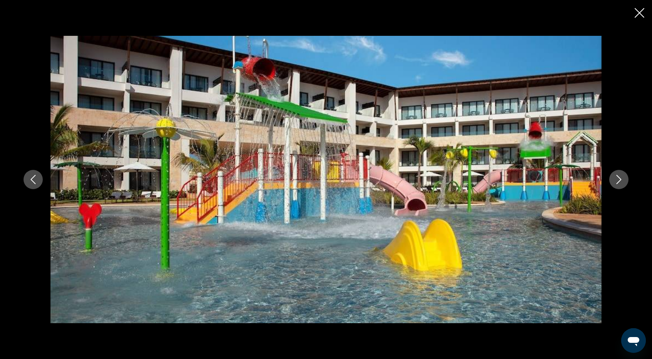
click at [615, 180] on icon "Next image" at bounding box center [618, 179] width 9 height 9
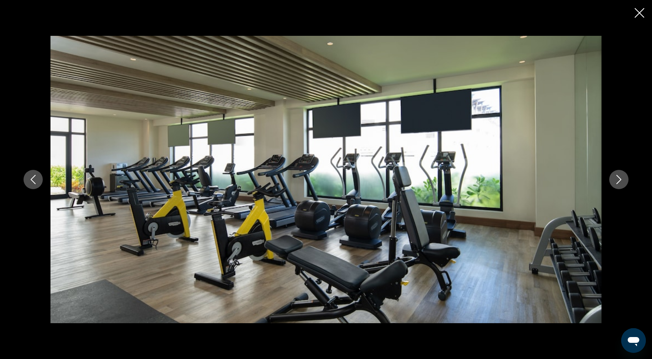
click at [615, 180] on icon "Next image" at bounding box center [618, 179] width 9 height 9
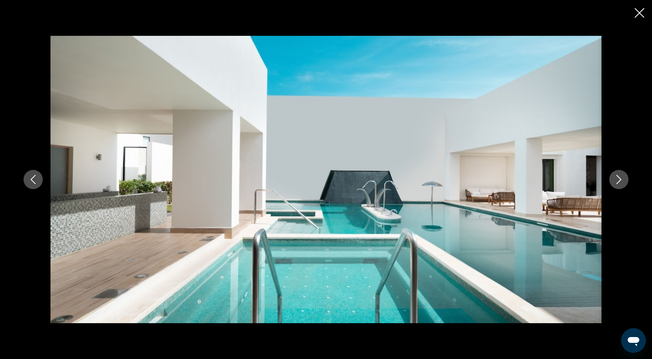
click at [615, 180] on icon "Next image" at bounding box center [618, 179] width 9 height 9
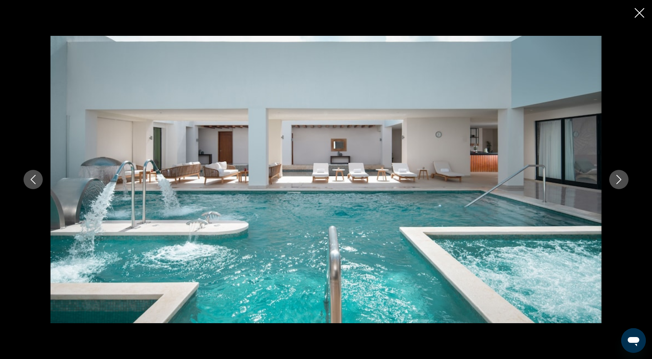
click at [615, 180] on icon "Next image" at bounding box center [618, 179] width 9 height 9
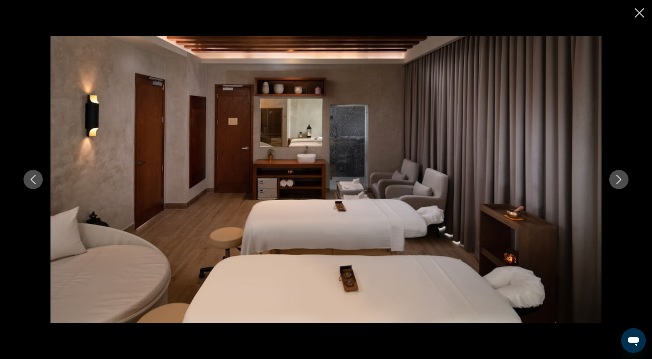
click at [615, 180] on icon "Next image" at bounding box center [618, 179] width 9 height 9
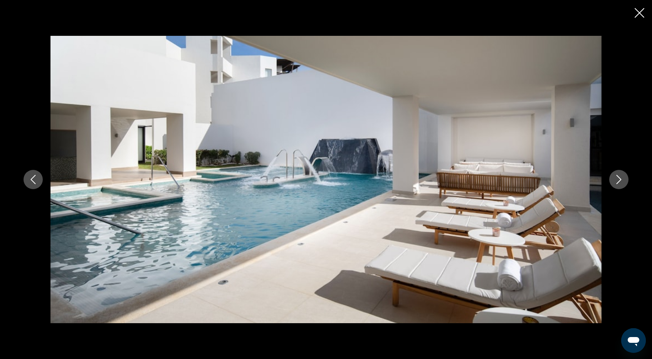
click at [615, 180] on icon "Next image" at bounding box center [618, 179] width 9 height 9
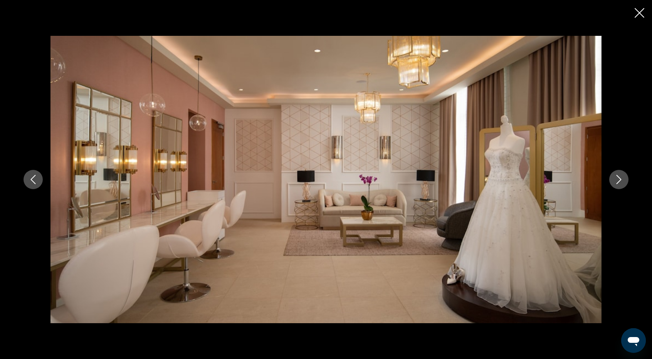
click at [615, 180] on icon "Next image" at bounding box center [618, 179] width 9 height 9
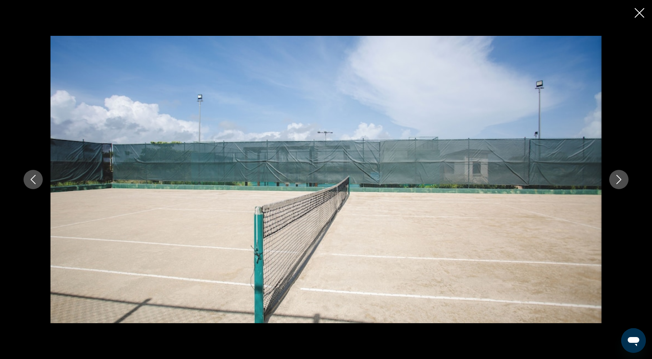
click at [615, 180] on icon "Next image" at bounding box center [618, 179] width 9 height 9
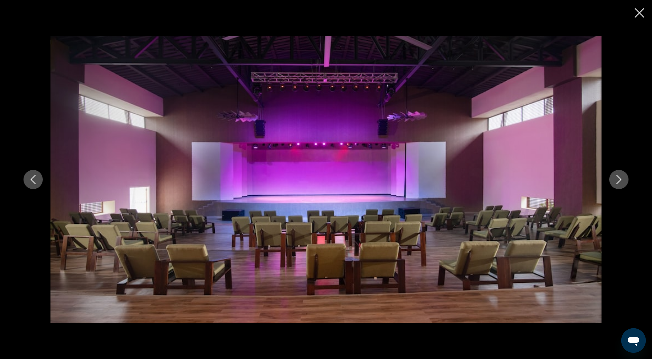
click at [615, 180] on icon "Next image" at bounding box center [618, 179] width 9 height 9
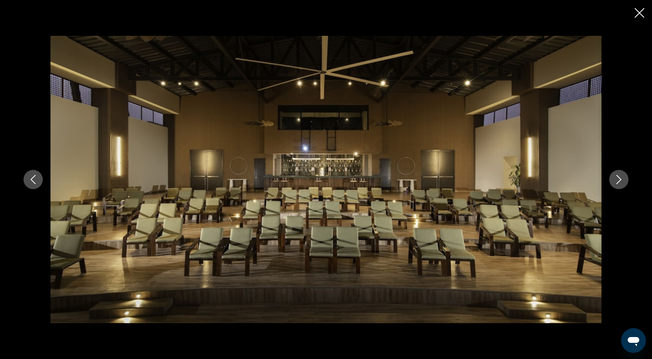
click at [615, 180] on icon "Next image" at bounding box center [618, 179] width 9 height 9
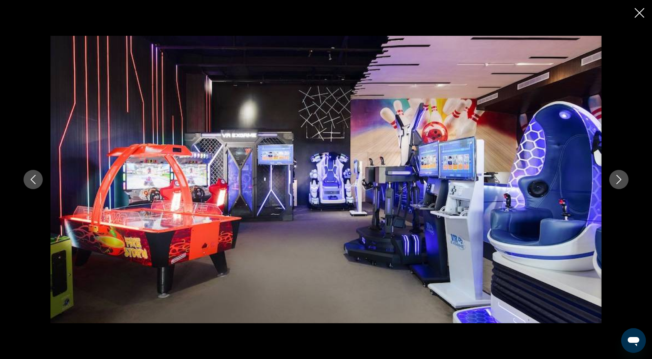
click at [615, 180] on icon "Next image" at bounding box center [618, 179] width 9 height 9
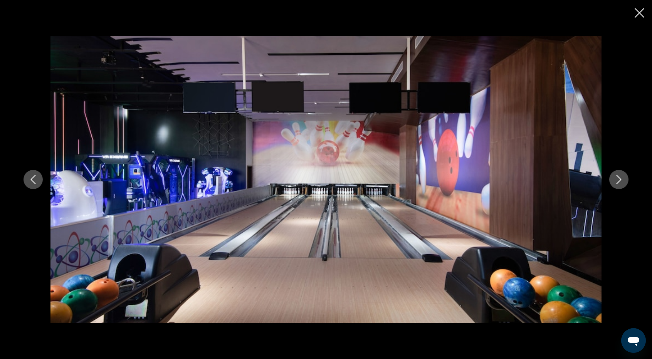
click at [615, 180] on icon "Next image" at bounding box center [618, 179] width 9 height 9
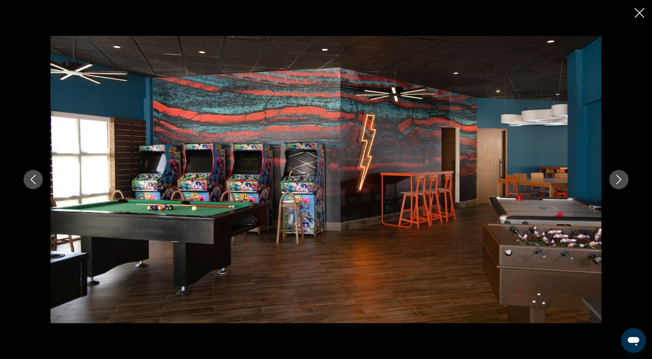
click at [615, 180] on icon "Next image" at bounding box center [618, 179] width 9 height 9
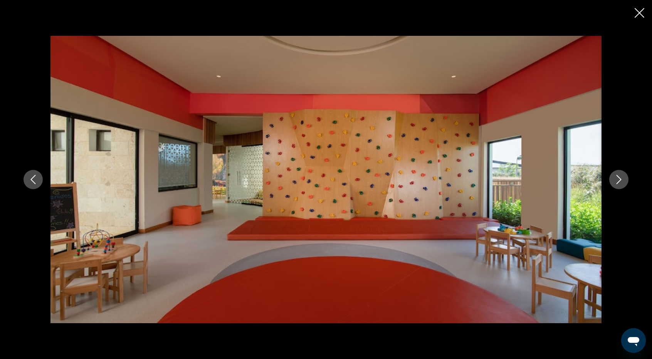
click at [615, 180] on icon "Next image" at bounding box center [618, 179] width 9 height 9
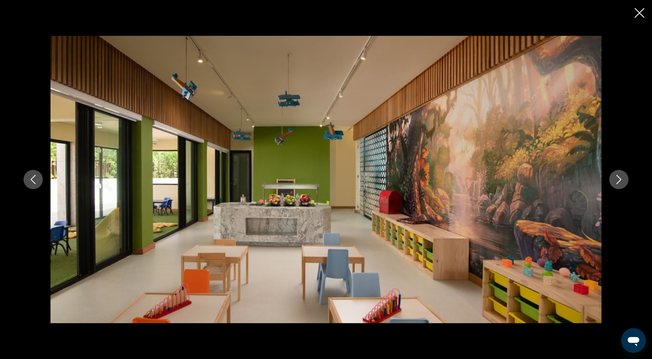
click at [40, 177] on button "Previous image" at bounding box center [33, 179] width 19 height 19
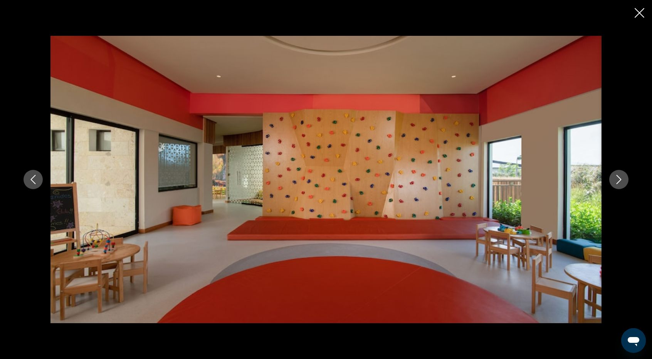
click at [616, 176] on icon "Next image" at bounding box center [618, 179] width 9 height 9
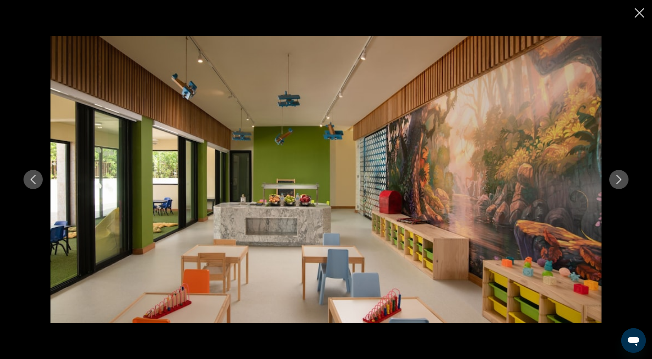
click at [615, 174] on button "Next image" at bounding box center [618, 179] width 19 height 19
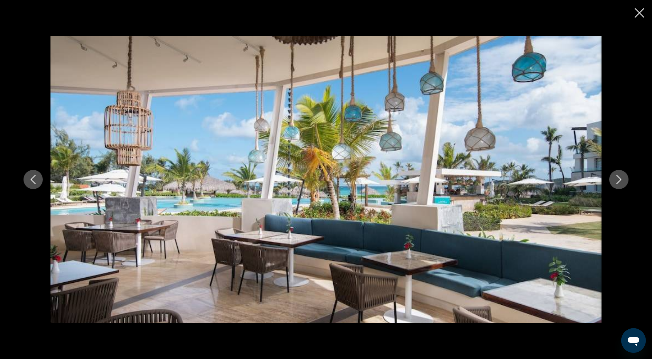
click at [615, 173] on button "Next image" at bounding box center [618, 179] width 19 height 19
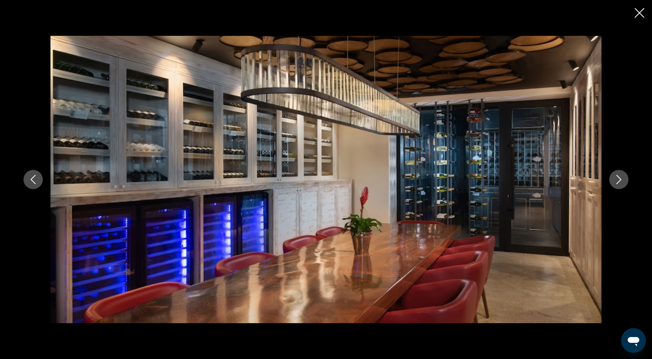
click at [615, 173] on button "Next image" at bounding box center [618, 179] width 19 height 19
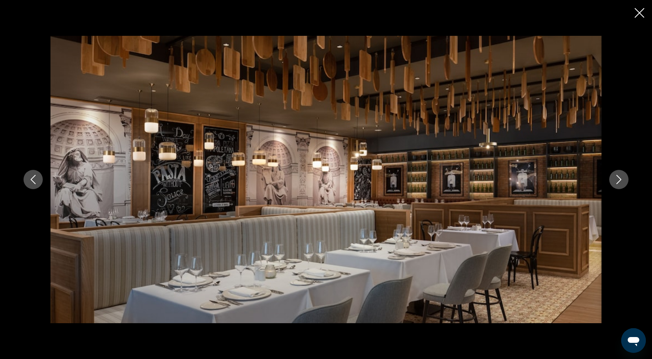
click at [615, 173] on button "Next image" at bounding box center [618, 179] width 19 height 19
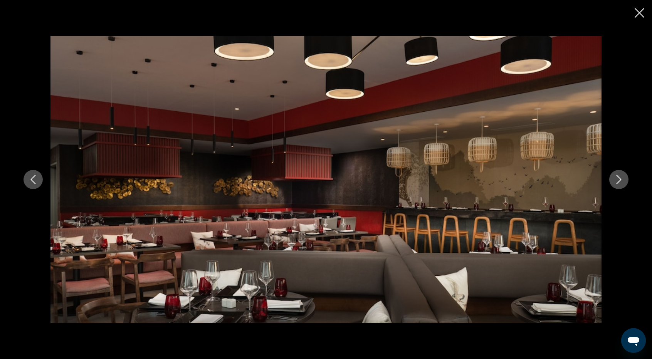
click at [615, 173] on button "Next image" at bounding box center [618, 179] width 19 height 19
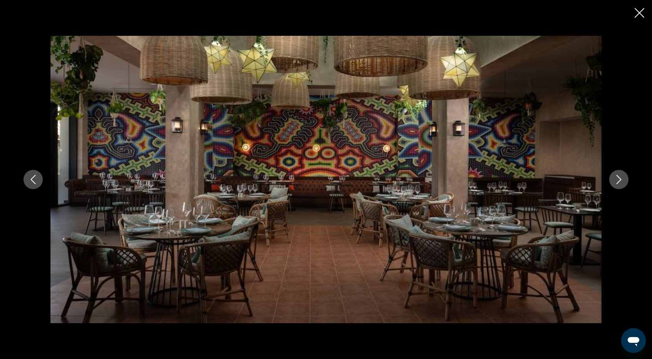
click at [615, 173] on button "Next image" at bounding box center [618, 179] width 19 height 19
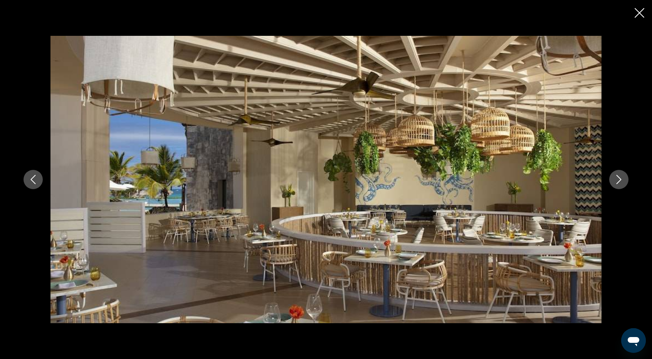
click at [615, 173] on button "Next image" at bounding box center [618, 179] width 19 height 19
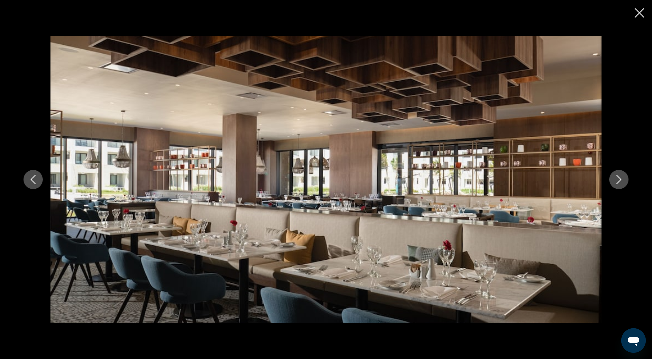
click at [615, 173] on button "Next image" at bounding box center [618, 179] width 19 height 19
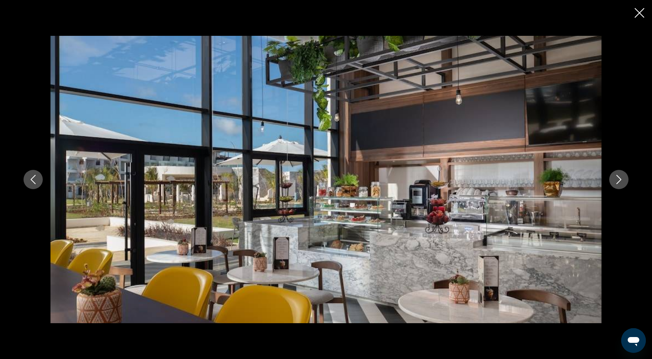
click at [615, 173] on button "Next image" at bounding box center [618, 179] width 19 height 19
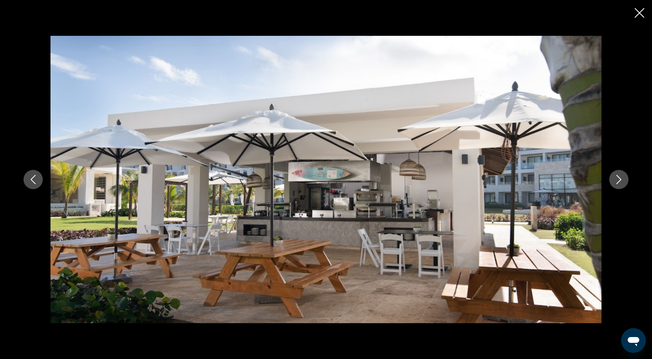
click at [615, 173] on button "Next image" at bounding box center [618, 179] width 19 height 19
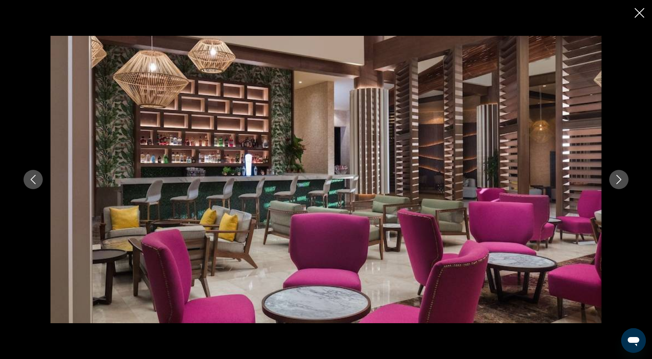
click at [615, 173] on button "Next image" at bounding box center [618, 179] width 19 height 19
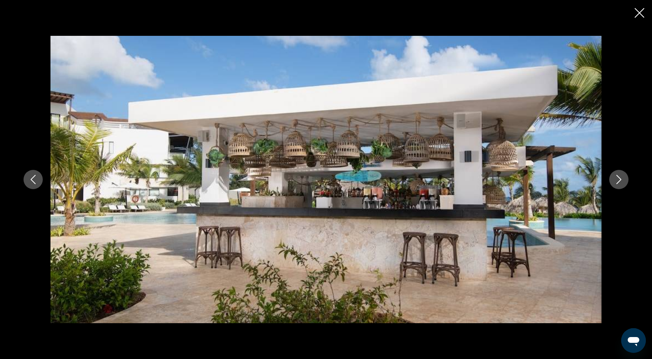
click at [615, 173] on button "Next image" at bounding box center [618, 179] width 19 height 19
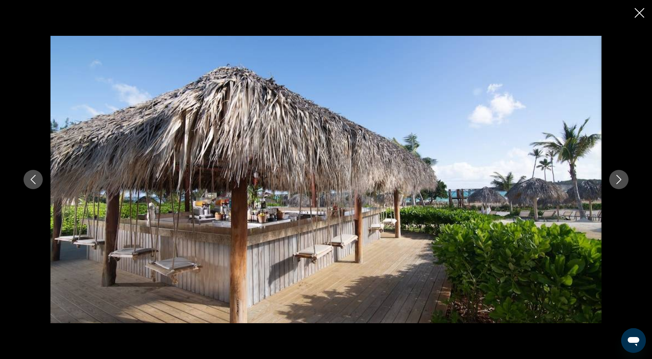
click at [615, 173] on button "Next image" at bounding box center [618, 179] width 19 height 19
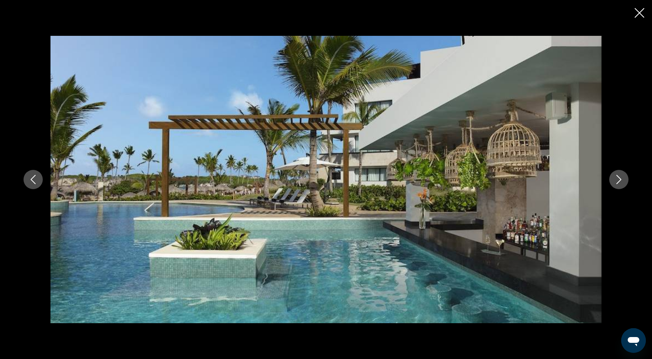
click at [615, 173] on button "Next image" at bounding box center [618, 179] width 19 height 19
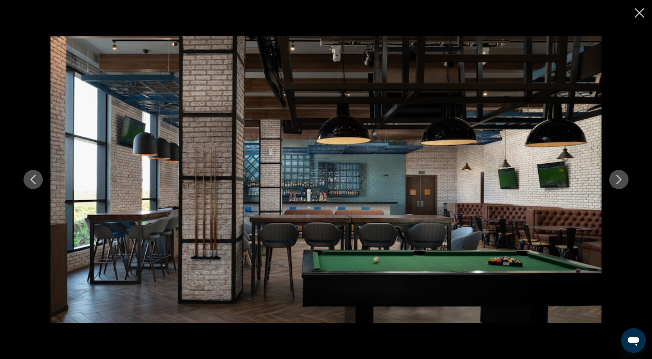
click at [34, 178] on icon "Previous image" at bounding box center [33, 179] width 9 height 9
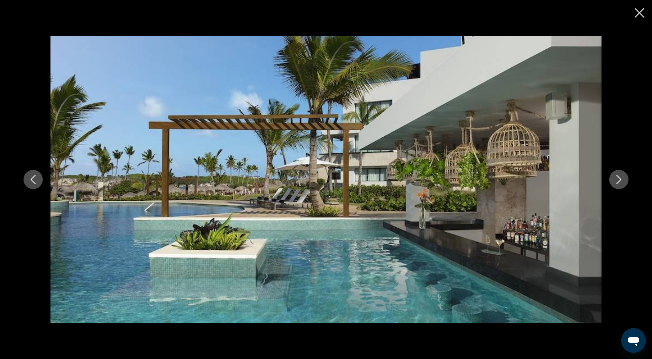
click at [616, 180] on icon "Next image" at bounding box center [618, 179] width 9 height 9
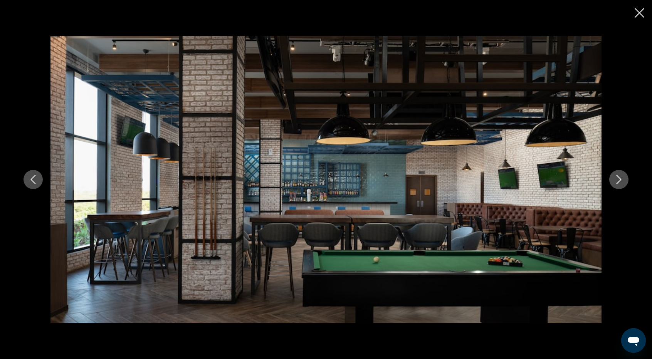
click at [616, 180] on icon "Next image" at bounding box center [618, 179] width 9 height 9
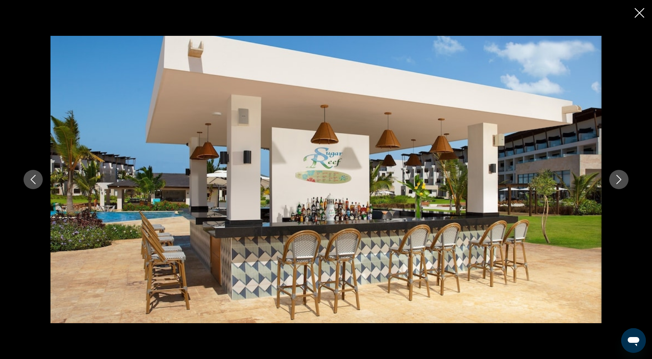
click at [616, 180] on icon "Next image" at bounding box center [618, 179] width 9 height 9
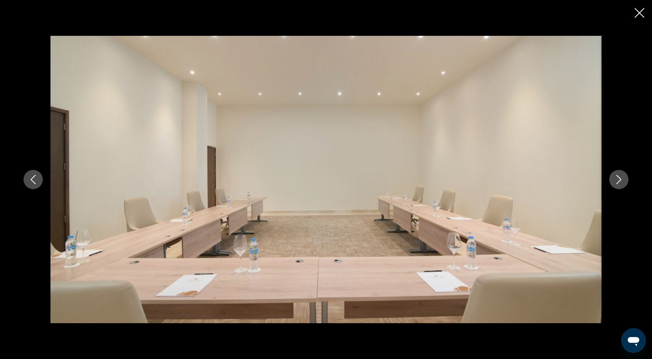
click at [616, 180] on icon "Next image" at bounding box center [618, 179] width 9 height 9
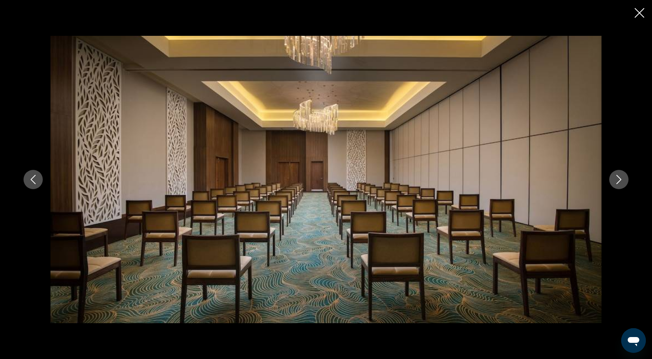
click at [616, 180] on icon "Next image" at bounding box center [618, 179] width 9 height 9
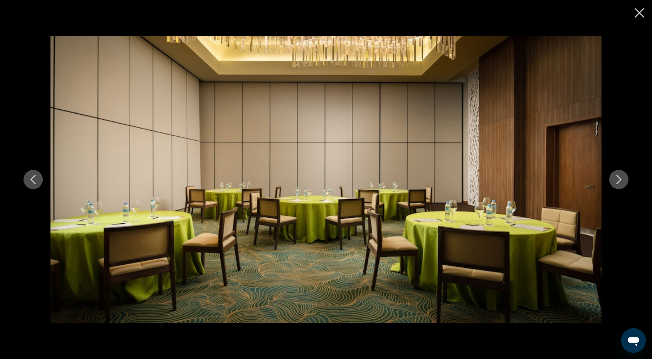
click at [616, 180] on icon "Next image" at bounding box center [618, 179] width 9 height 9
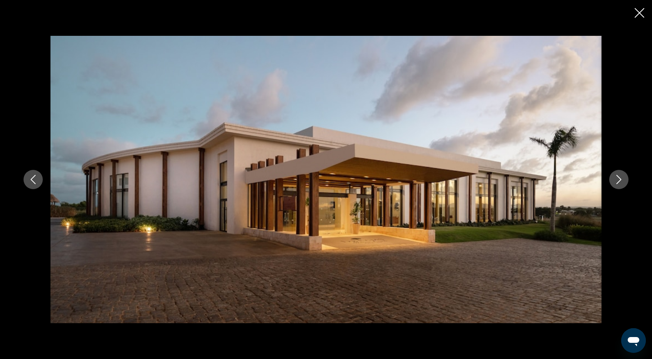
click at [616, 180] on icon "Next image" at bounding box center [618, 179] width 9 height 9
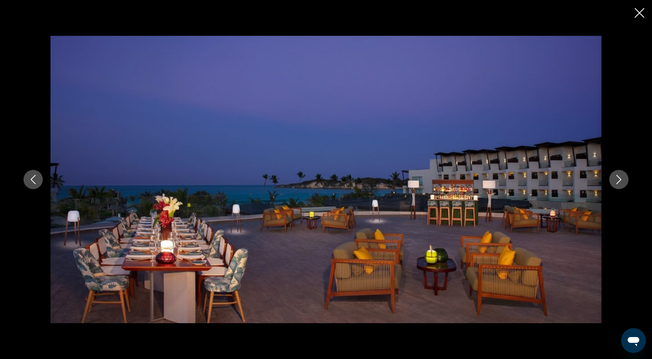
click at [616, 180] on icon "Next image" at bounding box center [618, 179] width 9 height 9
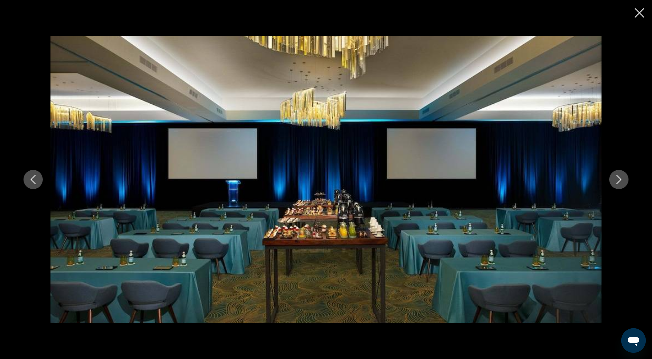
click at [616, 179] on icon "Next image" at bounding box center [618, 179] width 9 height 9
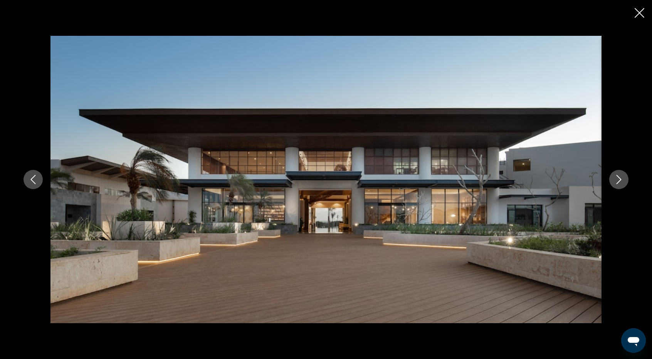
click at [616, 179] on icon "Next image" at bounding box center [618, 179] width 9 height 9
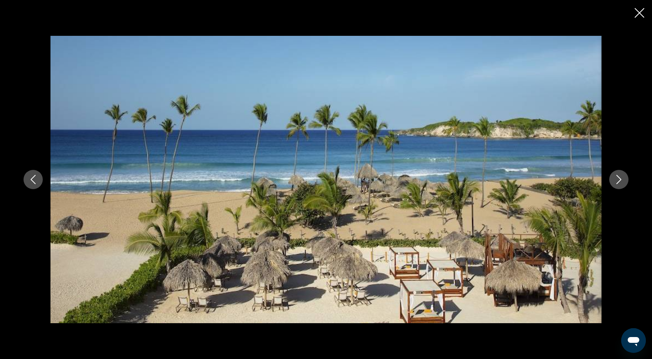
click at [616, 179] on icon "Next image" at bounding box center [618, 179] width 9 height 9
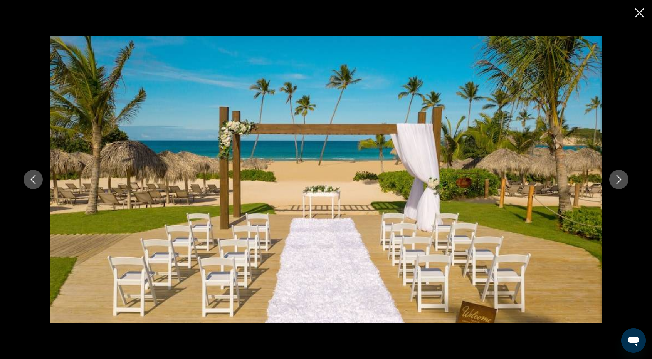
click at [616, 179] on icon "Next image" at bounding box center [618, 179] width 9 height 9
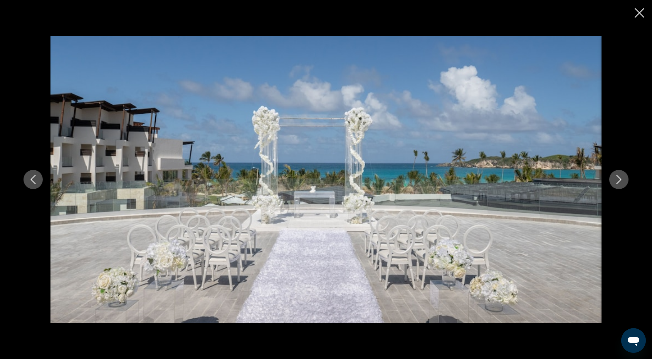
click at [616, 179] on icon "Next image" at bounding box center [618, 179] width 9 height 9
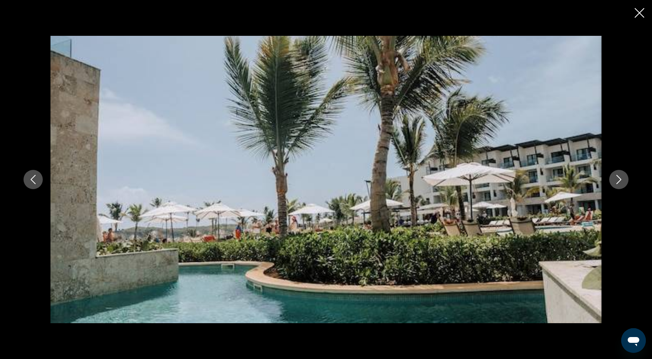
click at [616, 179] on icon "Next image" at bounding box center [618, 179] width 9 height 9
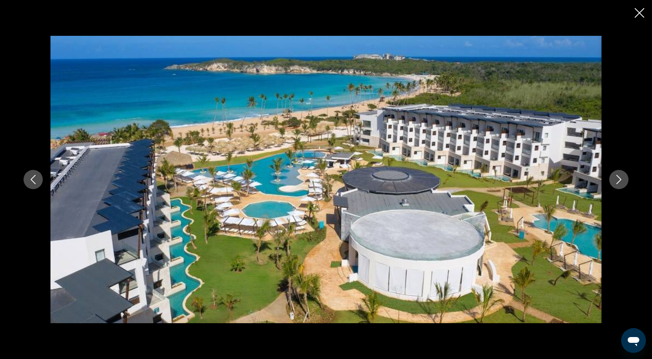
click at [615, 176] on icon "Next image" at bounding box center [618, 179] width 9 height 9
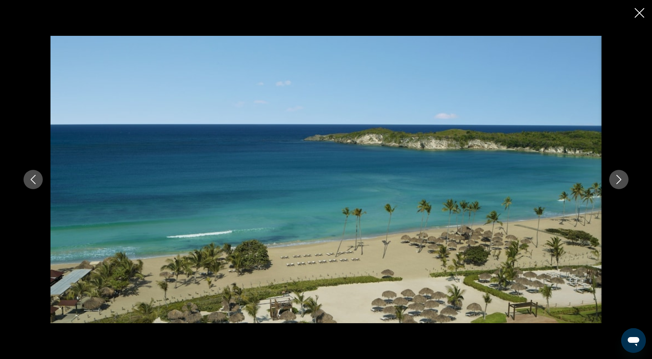
click at [615, 176] on icon "Next image" at bounding box center [618, 179] width 9 height 9
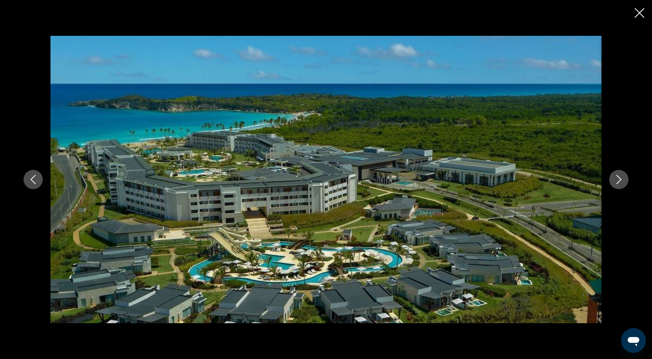
click at [615, 176] on icon "Next image" at bounding box center [618, 179] width 9 height 9
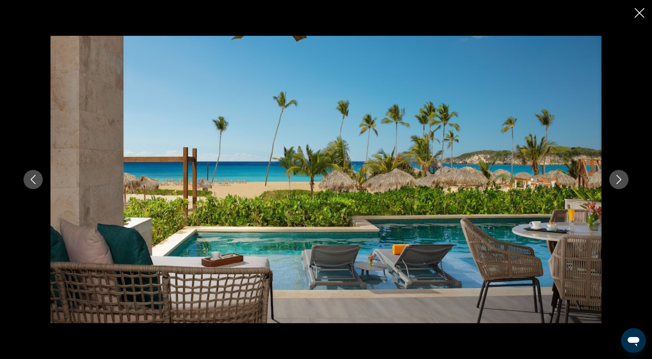
click at [615, 176] on icon "Next image" at bounding box center [618, 179] width 9 height 9
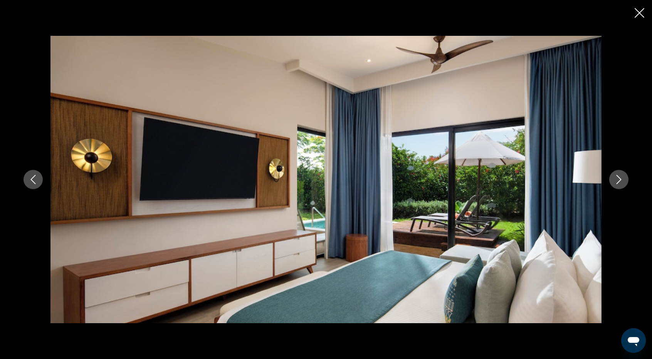
click at [615, 176] on icon "Next image" at bounding box center [618, 179] width 9 height 9
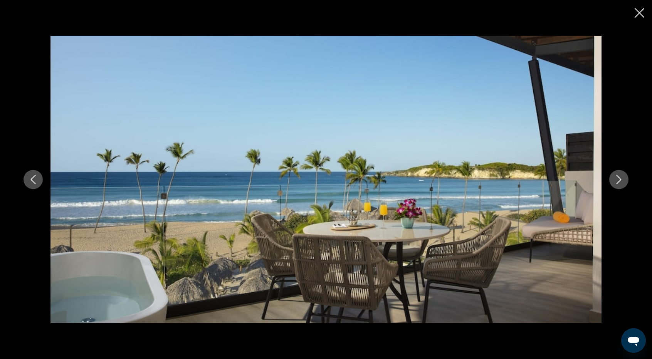
click at [615, 176] on icon "Next image" at bounding box center [618, 179] width 9 height 9
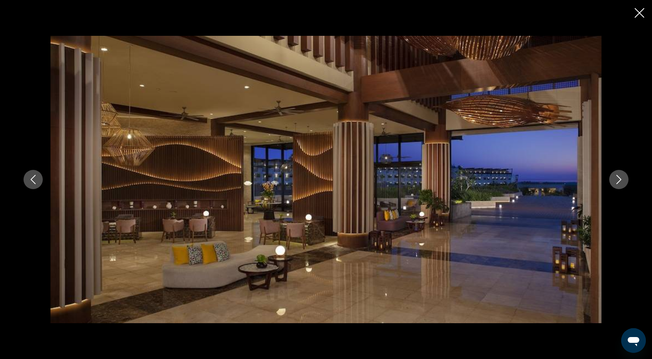
click at [637, 14] on icon "Close slideshow" at bounding box center [640, 13] width 10 height 10
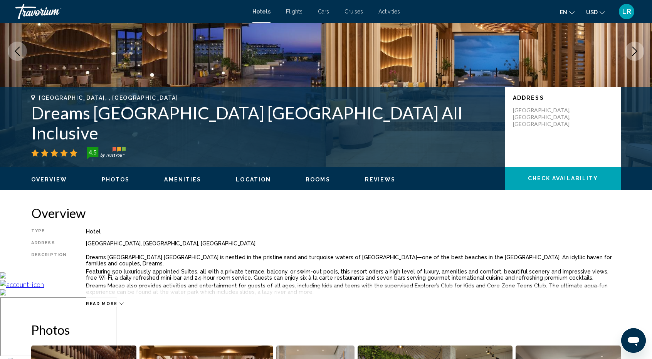
scroll to position [0, 0]
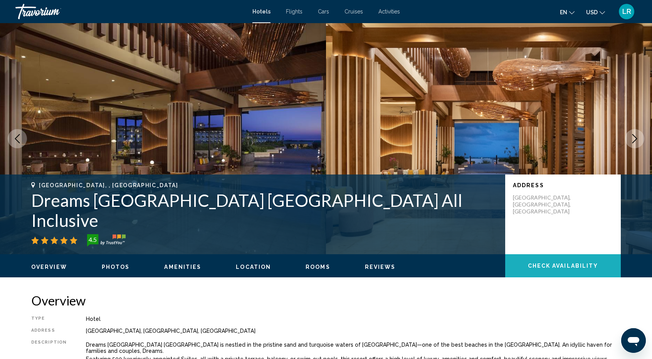
click at [547, 261] on button "Check Availability" at bounding box center [563, 265] width 116 height 23
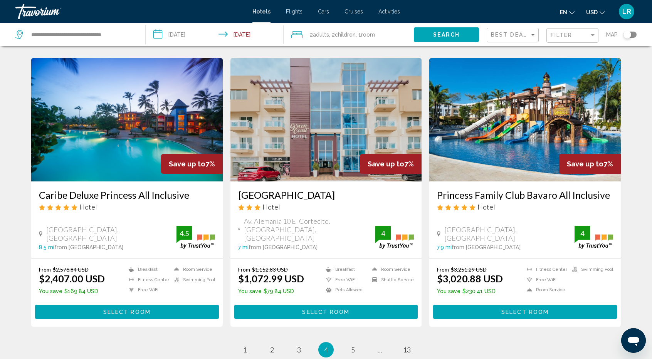
scroll to position [967, 0]
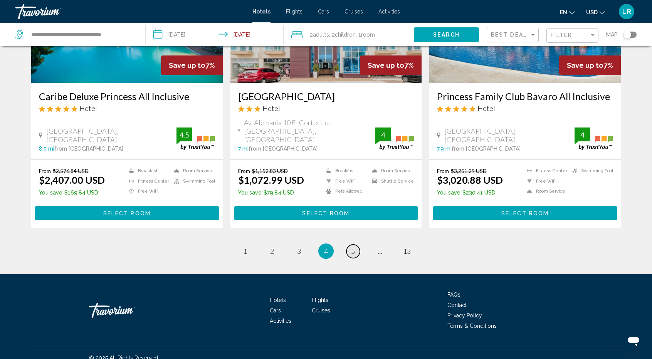
click at [352, 247] on link "page 5" at bounding box center [352, 251] width 13 height 13
